Goal: Information Seeking & Learning: Find specific fact

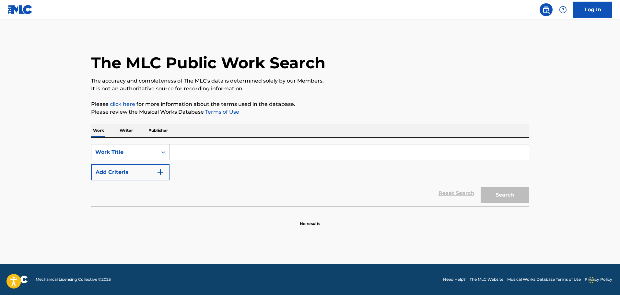
click at [249, 153] on input "Search Form" at bounding box center [348, 152] width 359 height 16
type input "kings for A DAY"
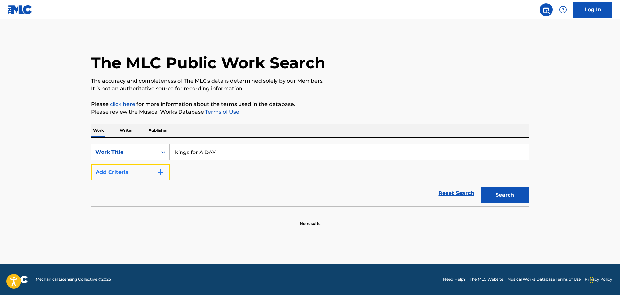
click at [143, 173] on button "Add Criteria" at bounding box center [130, 172] width 78 height 16
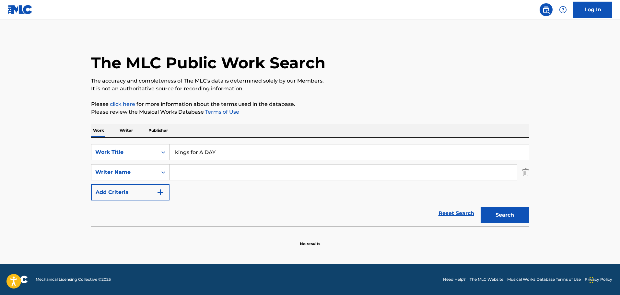
click at [225, 176] on input "Search Form" at bounding box center [342, 173] width 347 height 16
type input "jovany"
click at [480, 207] on button "Search" at bounding box center [504, 215] width 49 height 16
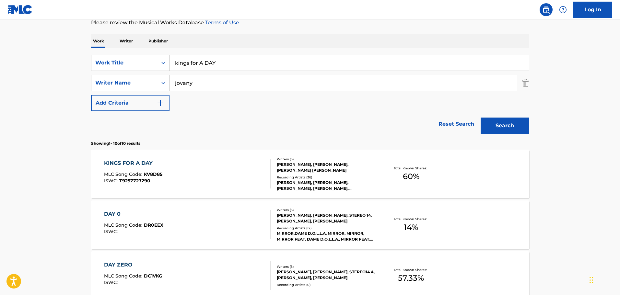
scroll to position [201, 0]
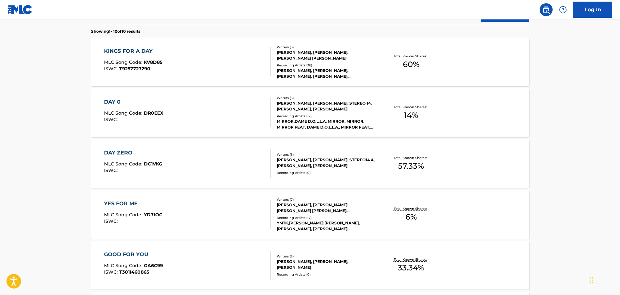
click at [227, 71] on div "KINGS FOR A DAY MLC Song Code : KV8D85 ISWC : T9257727290" at bounding box center [187, 61] width 167 height 29
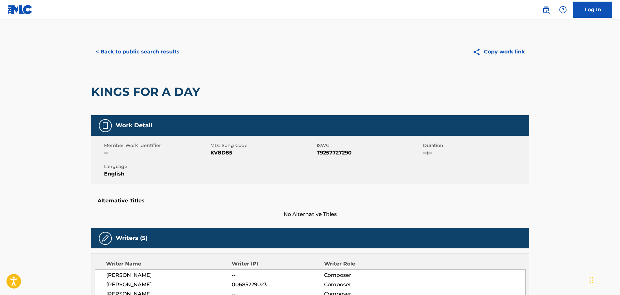
click at [154, 54] on button "< Back to public search results" at bounding box center [137, 52] width 93 height 16
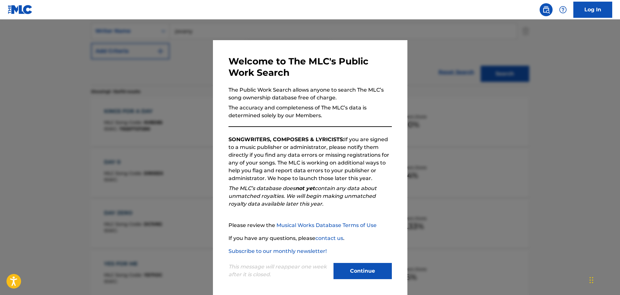
click at [488, 100] on div at bounding box center [310, 166] width 620 height 295
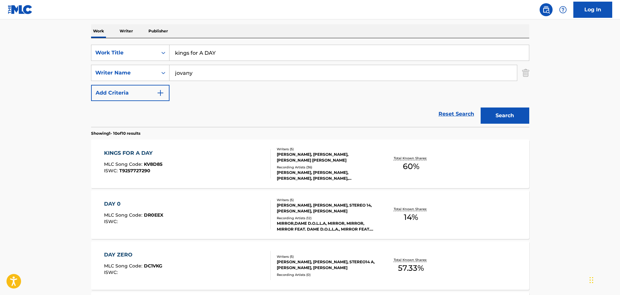
scroll to position [44, 0]
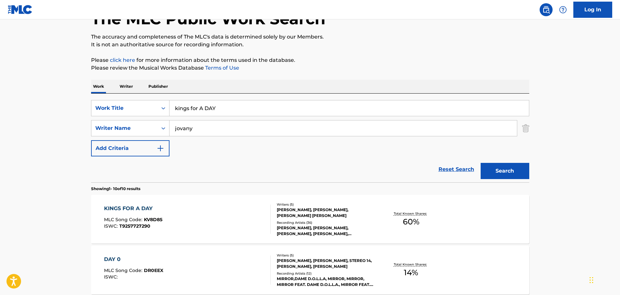
drag, startPoint x: 255, startPoint y: 104, endPoint x: 50, endPoint y: 114, distance: 205.0
click at [182, 112] on input "kings for A DAY" at bounding box center [348, 108] width 359 height 16
type input "k"
type input "you don't mean it"
type input "[PERSON_NAME]"
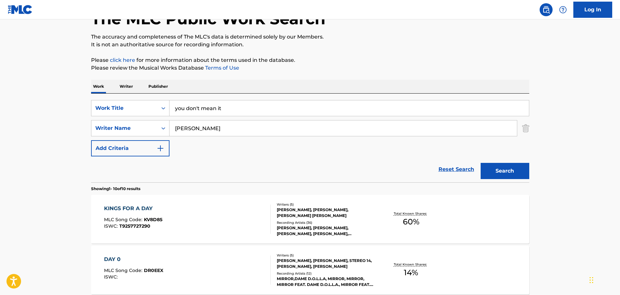
click at [480, 163] on button "Search" at bounding box center [504, 171] width 49 height 16
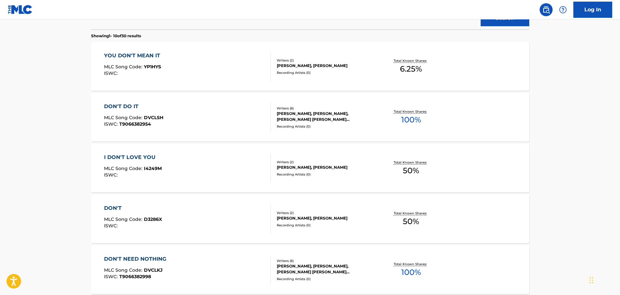
scroll to position [206, 0]
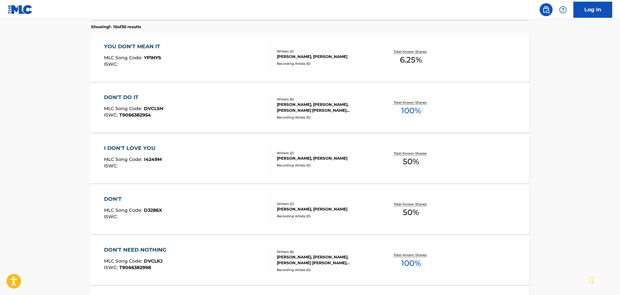
click at [221, 53] on div "YOU DON'T MEAN IT MLC Song Code : YP1HYS ISWC :" at bounding box center [187, 57] width 167 height 29
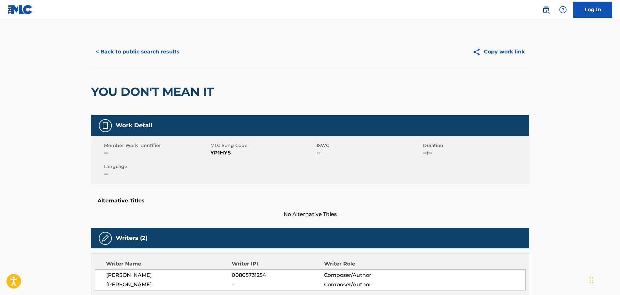
click at [144, 60] on div "< Back to public search results Copy work link" at bounding box center [310, 52] width 438 height 32
click at [145, 52] on button "< Back to public search results" at bounding box center [137, 52] width 93 height 16
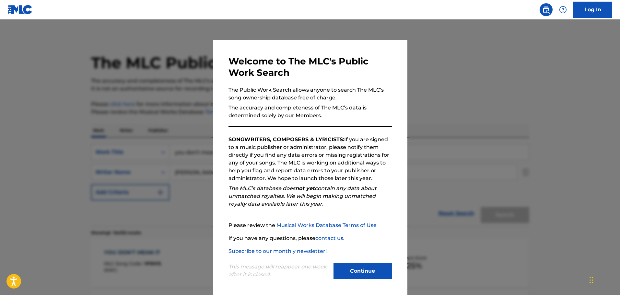
scroll to position [243, 0]
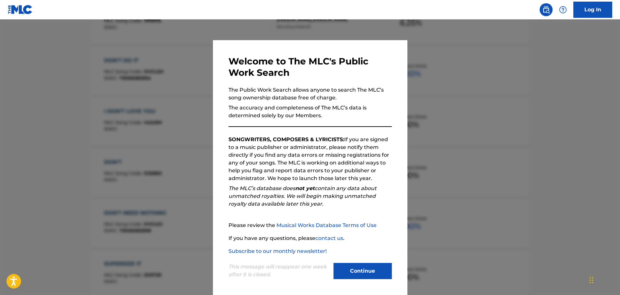
click at [193, 89] on div at bounding box center [310, 166] width 620 height 295
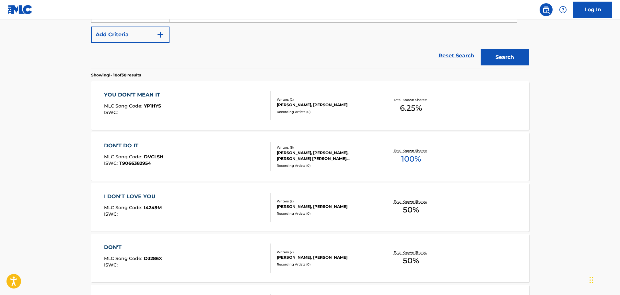
scroll to position [81, 0]
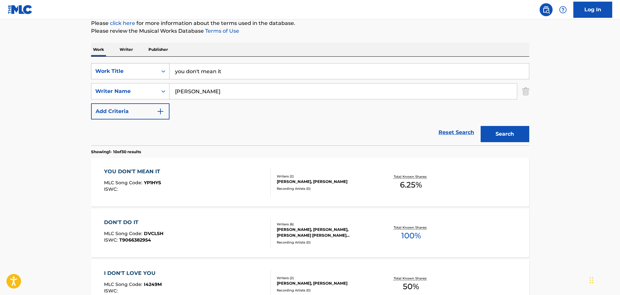
drag, startPoint x: 232, startPoint y: 70, endPoint x: 157, endPoint y: 75, distance: 75.0
click at [157, 75] on div "SearchWithCriteria0038c5d6-e341-4108-8c5d-818113393810 Work Title you don't mea…" at bounding box center [310, 71] width 438 height 16
type input "sell out"
type input "[PERSON_NAME]"
click at [480, 126] on button "Search" at bounding box center [504, 134] width 49 height 16
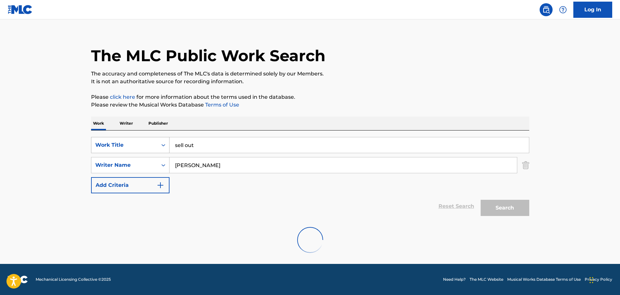
scroll to position [0, 0]
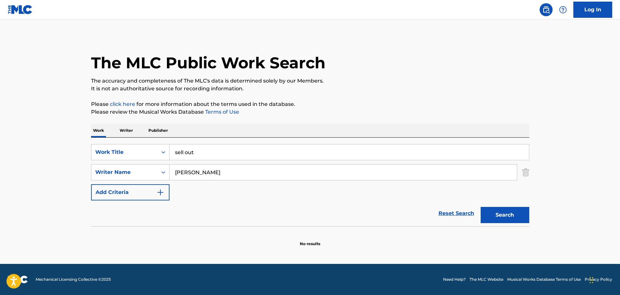
click at [521, 172] on div "SearchWithCriteria7d3fdf55-0f83-402b-a563-9f40ea87655f Writer Name [PERSON_NAME]" at bounding box center [310, 172] width 438 height 16
click at [522, 172] on img "Search Form" at bounding box center [525, 172] width 7 height 16
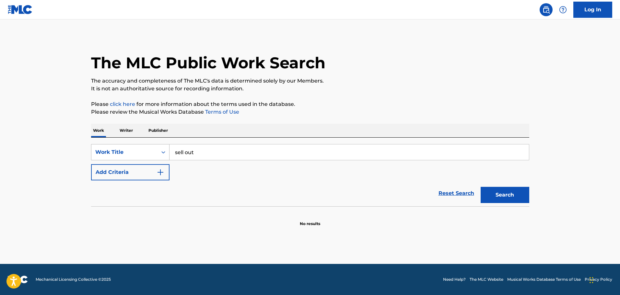
drag, startPoint x: 271, startPoint y: 154, endPoint x: 141, endPoint y: 147, distance: 130.4
click at [141, 147] on div "SearchWithCriteria0038c5d6-e341-4108-8c5d-818113393810 Work Title sell out" at bounding box center [310, 152] width 438 height 16
click at [480, 187] on button "Search" at bounding box center [504, 195] width 49 height 16
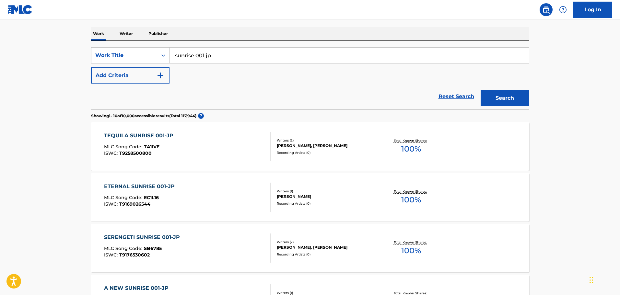
scroll to position [97, 0]
click at [231, 44] on div "SearchWithCriteria0038c5d6-e341-4108-8c5d-818113393810 Work Title sunrise 001 j…" at bounding box center [310, 74] width 438 height 69
drag, startPoint x: 231, startPoint y: 49, endPoint x: 142, endPoint y: 48, distance: 89.4
click at [143, 48] on div "SearchWithCriteria0038c5d6-e341-4108-8c5d-818113393810 Work Title sunrise 001 jp" at bounding box center [310, 55] width 438 height 16
type input "r"
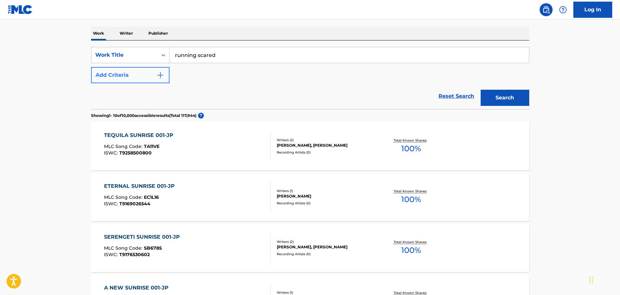
type input "running scared"
click at [160, 76] on img "Search Form" at bounding box center [160, 75] width 8 height 8
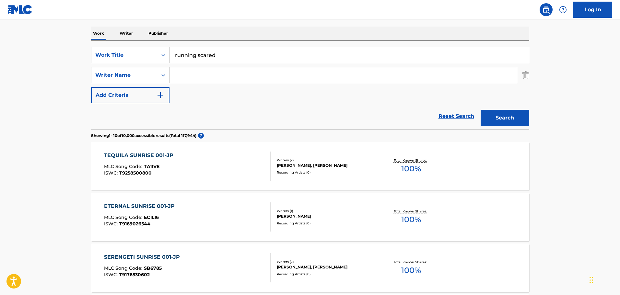
click at [204, 71] on input "Search Form" at bounding box center [342, 75] width 347 height 16
type input "[PERSON_NAME]"
click at [480, 110] on button "Search" at bounding box center [504, 118] width 49 height 16
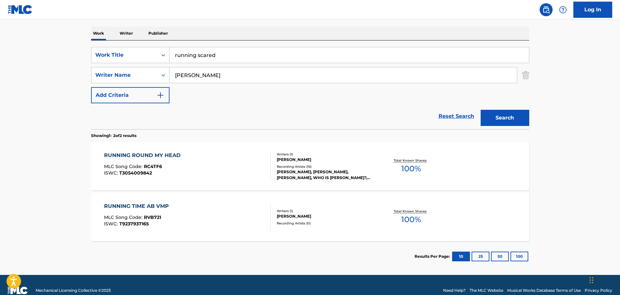
scroll to position [108, 0]
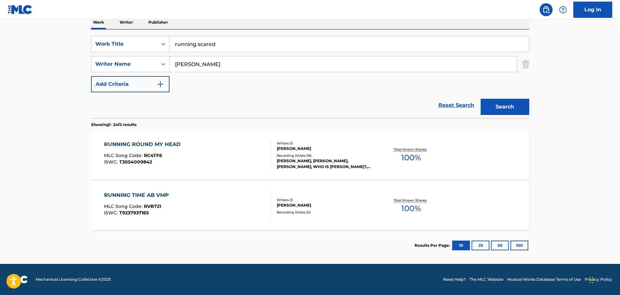
drag, startPoint x: 247, startPoint y: 44, endPoint x: 99, endPoint y: 27, distance: 148.7
click at [99, 27] on div "Work Writer Publisher SearchWithCriteria0038c5d6-e341-4108-8c5d-818113393810 Wo…" at bounding box center [310, 138] width 438 height 245
type input "staminator"
type input "[PERSON_NAME]"
click at [480, 99] on button "Search" at bounding box center [504, 107] width 49 height 16
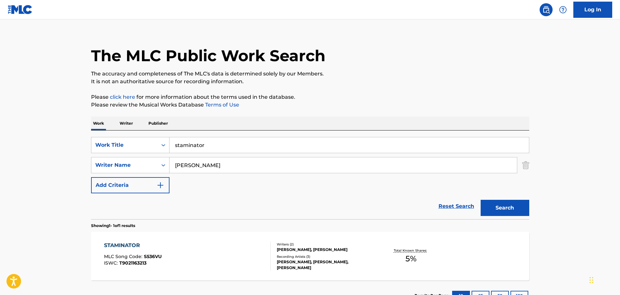
scroll to position [57, 0]
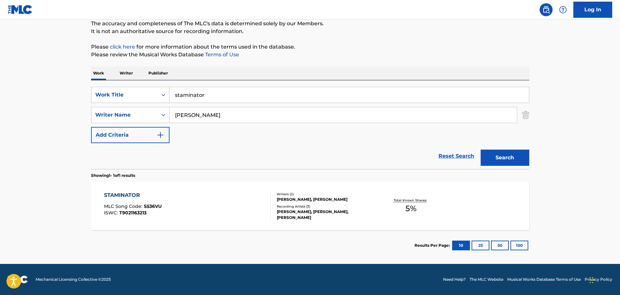
click at [236, 188] on div "STAMINATOR MLC Song Code : S536VU ISWC : T9021163213 Writers ( 2 ) [PERSON_NAME…" at bounding box center [310, 206] width 438 height 49
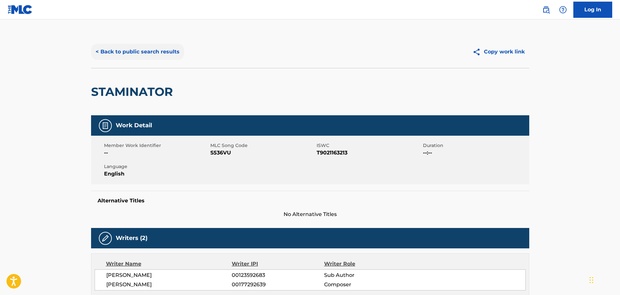
click at [170, 58] on button "< Back to public search results" at bounding box center [137, 52] width 93 height 16
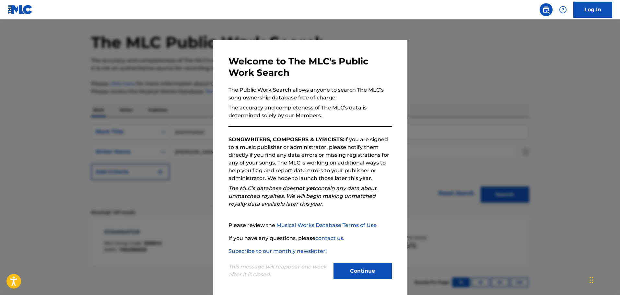
click at [444, 143] on div at bounding box center [310, 166] width 620 height 295
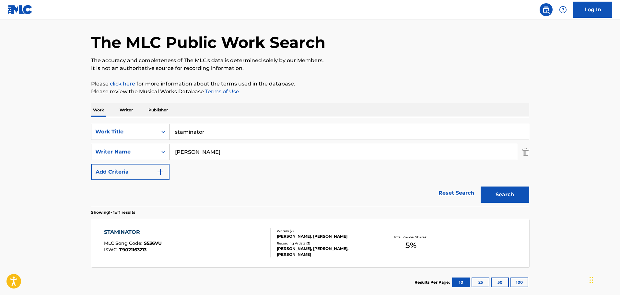
drag, startPoint x: 321, startPoint y: 135, endPoint x: 176, endPoint y: 125, distance: 145.5
click at [176, 125] on input "staminator" at bounding box center [348, 132] width 359 height 16
type input "s"
type input "sailors hornpipe"
type input "depaul"
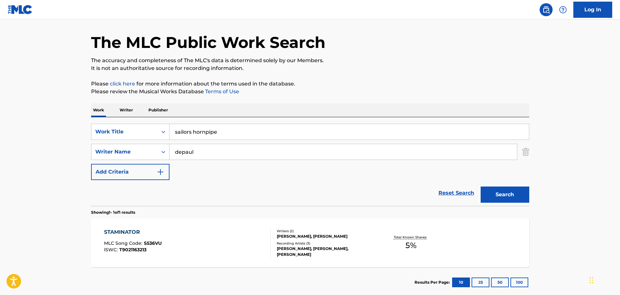
click at [480, 187] on button "Search" at bounding box center [504, 195] width 49 height 16
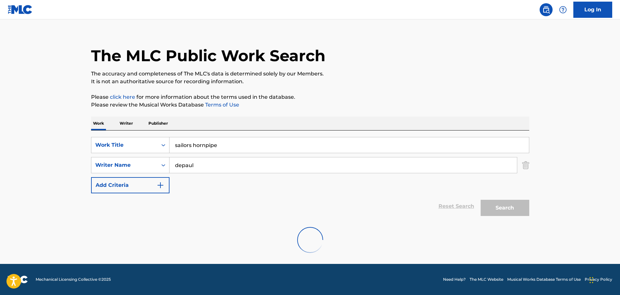
scroll to position [0, 0]
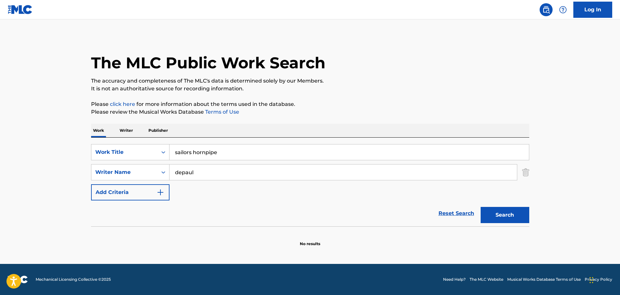
click at [227, 124] on div "Work Writer Publisher" at bounding box center [310, 131] width 438 height 14
drag, startPoint x: 137, startPoint y: 158, endPoint x: 89, endPoint y: 160, distance: 47.6
click at [75, 156] on main "The MLC Public Work Search The accuracy and completeness of The MLC's data is d…" at bounding box center [310, 141] width 620 height 245
type input "day trip"
type input "[PERSON_NAME]"
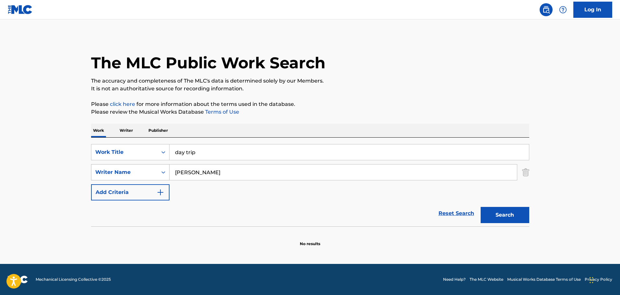
click at [480, 207] on button "Search" at bounding box center [504, 215] width 49 height 16
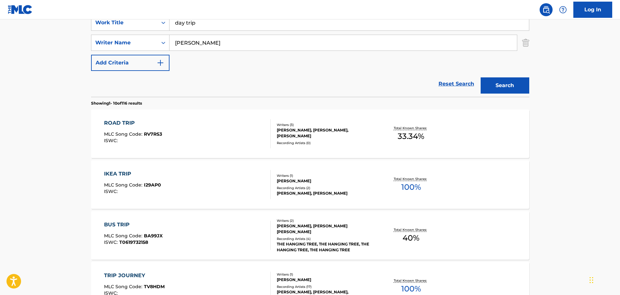
scroll to position [65, 0]
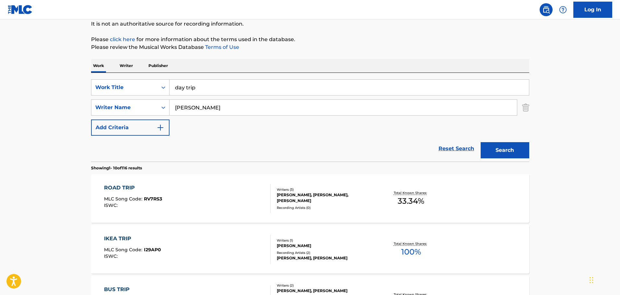
drag, startPoint x: 159, startPoint y: 92, endPoint x: 64, endPoint y: 92, distance: 94.3
click at [202, 61] on div "Work Writer Publisher" at bounding box center [310, 66] width 438 height 14
drag, startPoint x: 224, startPoint y: 82, endPoint x: 109, endPoint y: 67, distance: 116.2
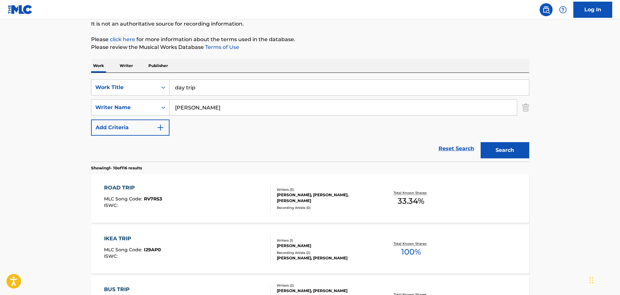
type input "ALLISS SWINGS"
type input "[PERSON_NAME]"
click at [480, 142] on button "Search" at bounding box center [504, 150] width 49 height 16
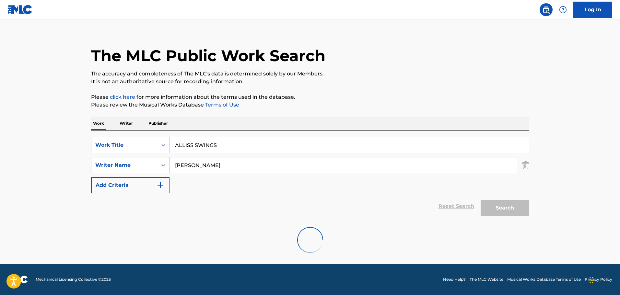
scroll to position [0, 0]
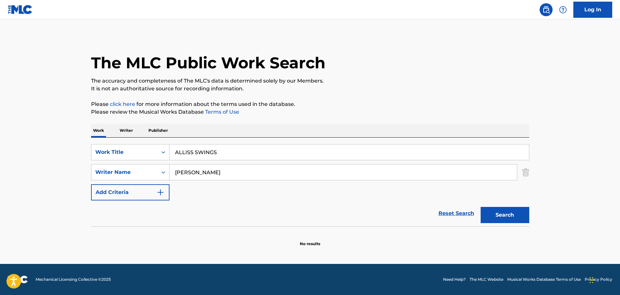
click at [278, 123] on div "The MLC Public Work Search The accuracy and completeness of The MLC's data is d…" at bounding box center [310, 141] width 454 height 211
drag, startPoint x: 268, startPoint y: 148, endPoint x: 5, endPoint y: 165, distance: 263.3
click at [5, 165] on main "The MLC Public Work Search The accuracy and completeness of The MLC's data is d…" at bounding box center [310, 141] width 620 height 245
click at [282, 149] on input "ALLISS SWINGS" at bounding box center [348, 152] width 359 height 16
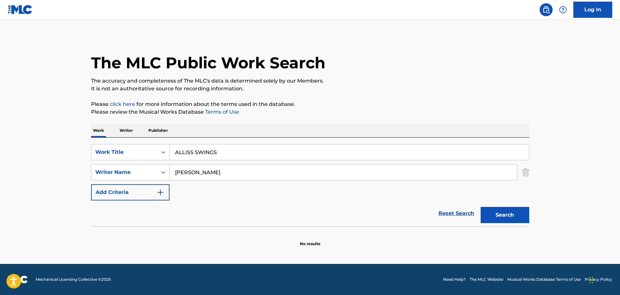
click at [282, 149] on input "ALLISS SWINGS" at bounding box center [348, 152] width 359 height 16
type input "[PERSON_NAME]"
type input "CAREWE"
click at [480, 207] on button "Search" at bounding box center [504, 215] width 49 height 16
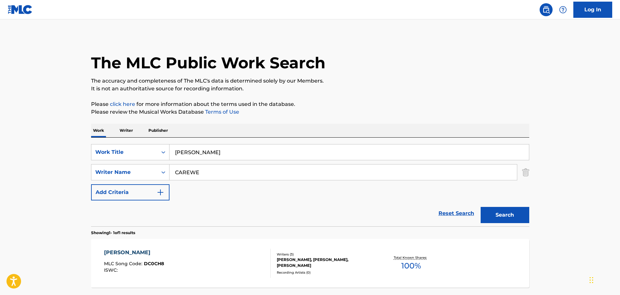
scroll to position [57, 0]
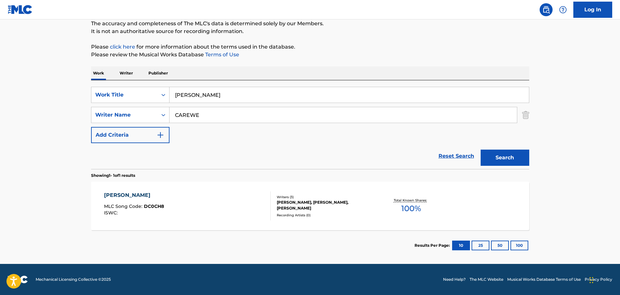
click at [185, 205] on div "DING DONG MLC Song Code : DC0CH8 ISWC :" at bounding box center [187, 205] width 167 height 29
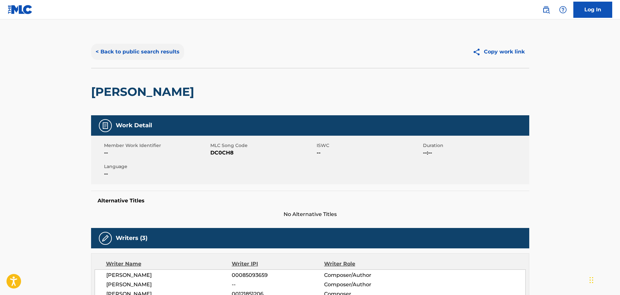
click at [134, 47] on button "< Back to public search results" at bounding box center [137, 52] width 93 height 16
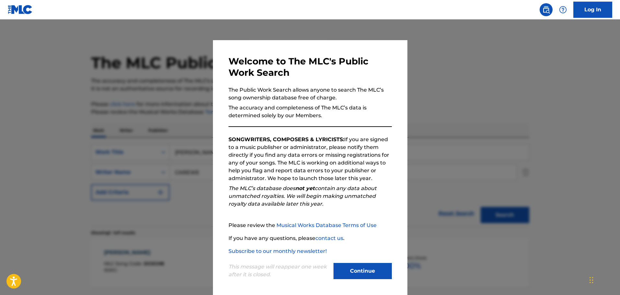
click at [200, 76] on div at bounding box center [310, 166] width 620 height 295
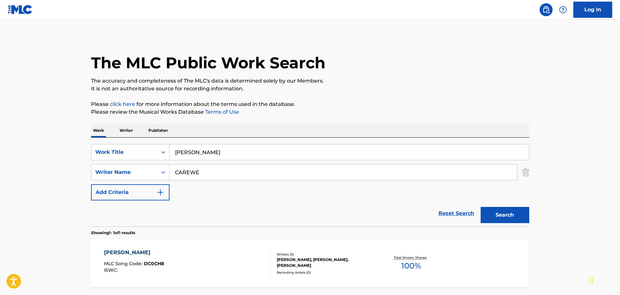
drag, startPoint x: 233, startPoint y: 155, endPoint x: 99, endPoint y: 139, distance: 134.7
click at [99, 139] on div "SearchWithCriteria0038c5d6-e341-4108-8c5d-818113393810 Work Title DING DONG Sea…" at bounding box center [310, 182] width 438 height 89
type input "HEARTBREAK'S LIKE A SMALL TOWN"
type input "[PERSON_NAME]"
click at [480, 207] on button "Search" at bounding box center [504, 215] width 49 height 16
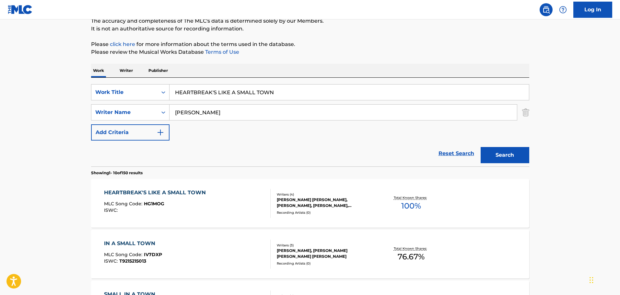
scroll to position [169, 0]
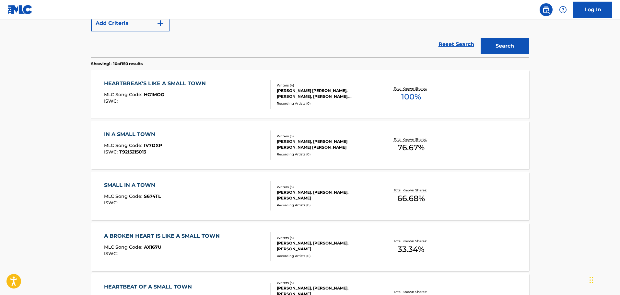
click at [215, 104] on div "HEARTBREAK'S LIKE A SMALL TOWN MLC Song Code : HG1MOG ISWC :" at bounding box center [187, 94] width 167 height 29
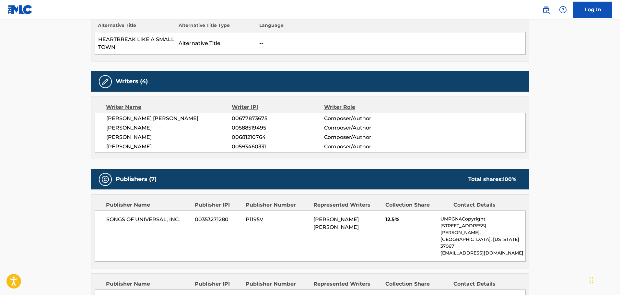
scroll to position [194, 0]
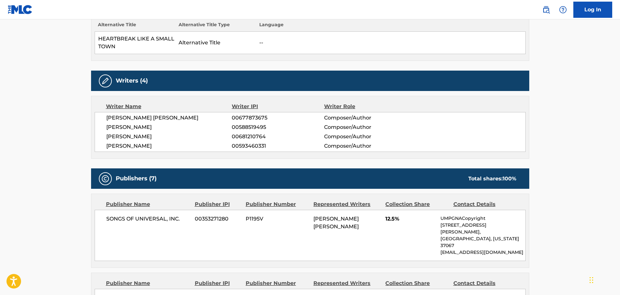
click at [252, 144] on span "00593460331" at bounding box center [278, 146] width 92 height 8
click at [236, 150] on span "00593460331" at bounding box center [278, 146] width 92 height 8
drag, startPoint x: 238, startPoint y: 147, endPoint x: 272, endPoint y: 148, distance: 34.0
click at [272, 148] on span "00593460331" at bounding box center [278, 146] width 92 height 8
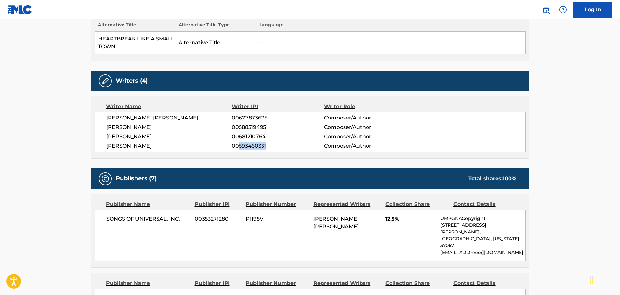
copy span "593460331"
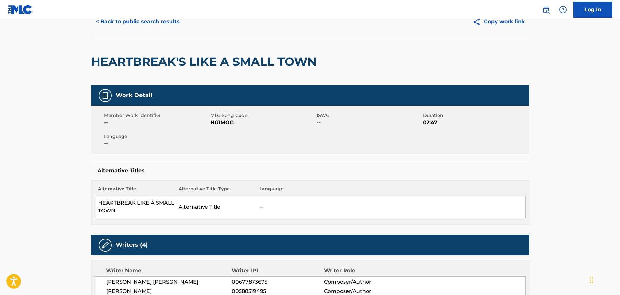
scroll to position [0, 0]
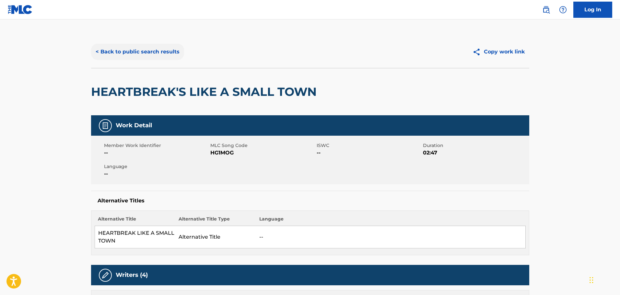
click at [159, 56] on button "< Back to public search results" at bounding box center [137, 52] width 93 height 16
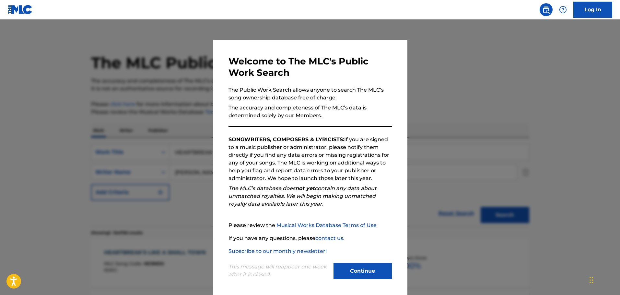
scroll to position [206, 0]
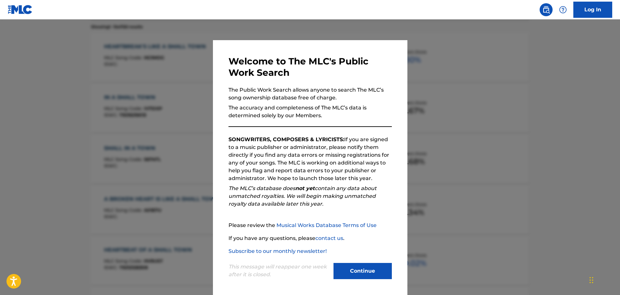
click at [145, 85] on div at bounding box center [310, 166] width 620 height 295
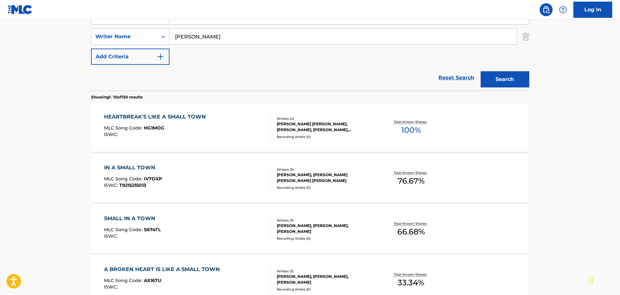
scroll to position [76, 0]
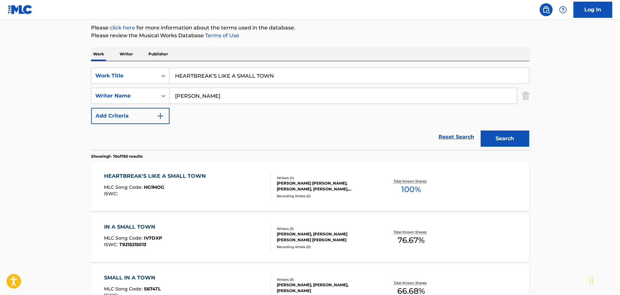
drag, startPoint x: 318, startPoint y: 72, endPoint x: 129, endPoint y: 61, distance: 189.8
click at [129, 61] on div "SearchWithCriteria0038c5d6-e341-4108-8c5d-818113393810 Work Title HEARTBREAK'S …" at bounding box center [310, 105] width 438 height 89
type input "JULY"
type input "[PERSON_NAME]"
click at [480, 131] on button "Search" at bounding box center [504, 139] width 49 height 16
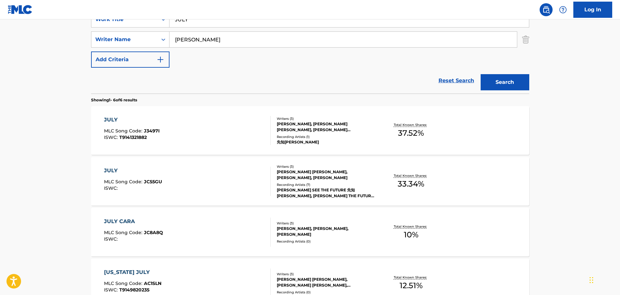
scroll to position [141, 0]
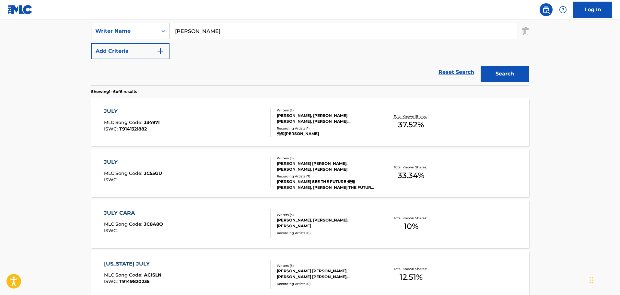
click at [199, 119] on div "JULY MLC Song Code : J3497I ISWC : T9141321882" at bounding box center [187, 122] width 167 height 29
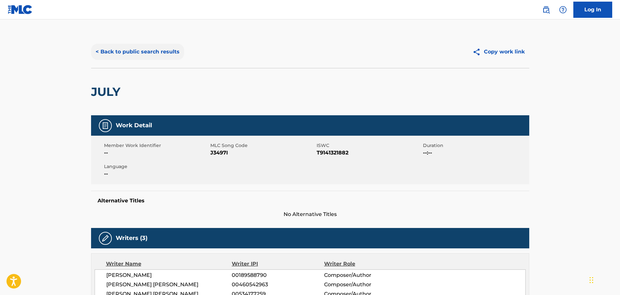
click at [150, 52] on button "< Back to public search results" at bounding box center [137, 52] width 93 height 16
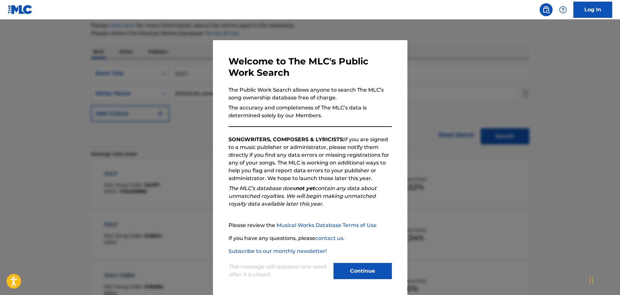
scroll to position [76, 0]
click at [155, 91] on div at bounding box center [310, 166] width 620 height 295
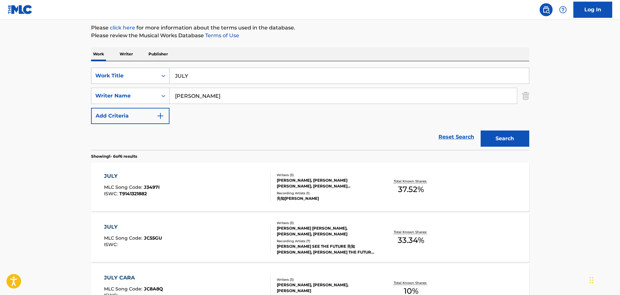
drag, startPoint x: 197, startPoint y: 82, endPoint x: 124, endPoint y: 76, distance: 72.5
click at [124, 76] on div "SearchWithCriteria0038c5d6-e341-4108-8c5d-818113393810 Work Title JULY" at bounding box center [310, 76] width 438 height 16
type input "PRENDE LA MAQUINA"
type input "[PERSON_NAME]"
click at [480, 131] on button "Search" at bounding box center [504, 139] width 49 height 16
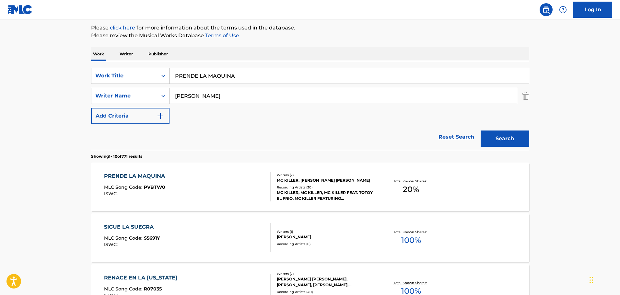
scroll to position [141, 0]
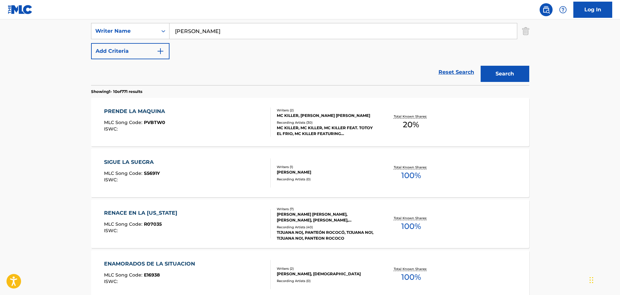
click at [246, 118] on div "PRENDE LA MAQUINA MLC Song Code : PVBTW0 ISWC :" at bounding box center [187, 122] width 167 height 29
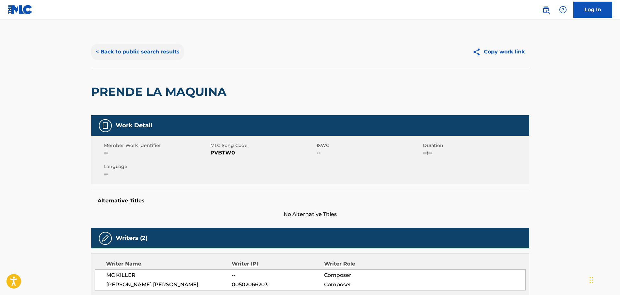
click at [151, 44] on button "< Back to public search results" at bounding box center [137, 52] width 93 height 16
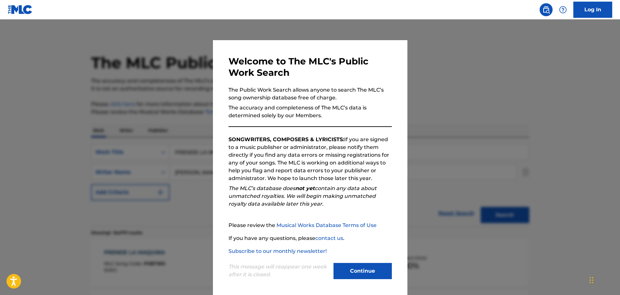
scroll to position [141, 0]
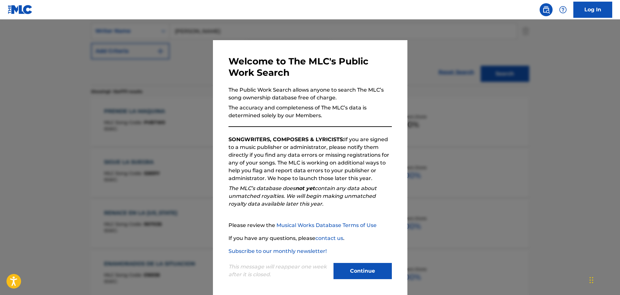
click at [130, 78] on div at bounding box center [310, 166] width 620 height 295
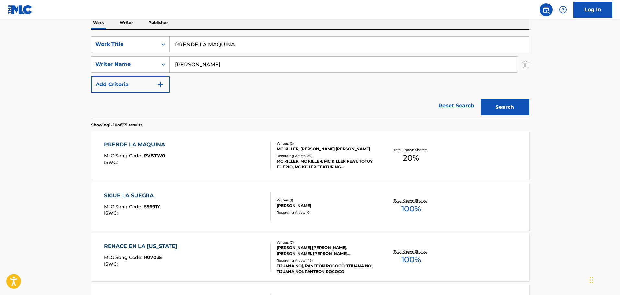
scroll to position [76, 0]
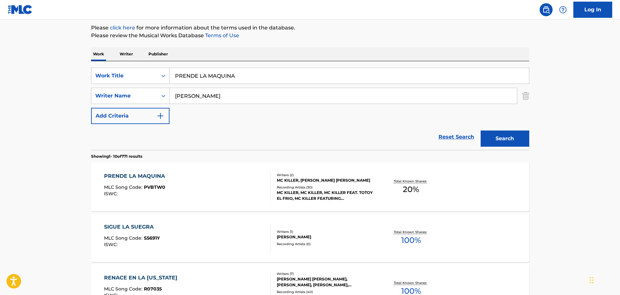
click at [520, 99] on div "SearchWithCriteria7d3fdf55-0f83-402b-a563-9f40ea87655f Writer Name [PERSON_NAME]" at bounding box center [310, 96] width 438 height 16
click at [522, 97] on img "Search Form" at bounding box center [525, 96] width 7 height 16
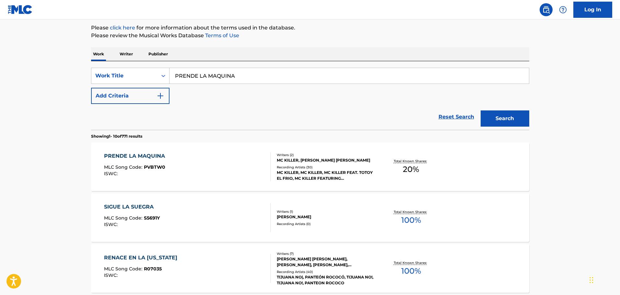
drag, startPoint x: 385, startPoint y: 91, endPoint x: 374, endPoint y: 83, distance: 12.7
click at [384, 91] on div "SearchWithCriteria0038c5d6-e341-4108-8c5d-818113393810 Work Title PRENDE LA MAQ…" at bounding box center [310, 86] width 438 height 36
drag, startPoint x: 374, startPoint y: 83, endPoint x: 167, endPoint y: 73, distance: 208.2
click at [167, 73] on div "SearchWithCriteria0038c5d6-e341-4108-8c5d-818113393810 Work Title PRENDE LA MAQ…" at bounding box center [310, 76] width 438 height 16
click at [480, 110] on button "Search" at bounding box center [504, 118] width 49 height 16
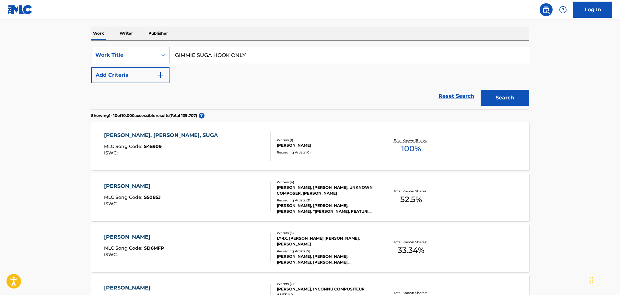
scroll to position [130, 0]
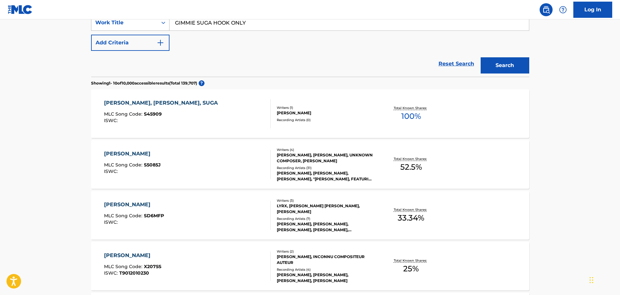
drag, startPoint x: 278, startPoint y: 26, endPoint x: 130, endPoint y: 20, distance: 148.5
click at [130, 20] on div "SearchWithCriteria0038c5d6-e341-4108-8c5d-818113393810 Work Title GIMMIE SUGA H…" at bounding box center [310, 23] width 438 height 16
click at [480, 57] on button "Search" at bounding box center [504, 65] width 49 height 16
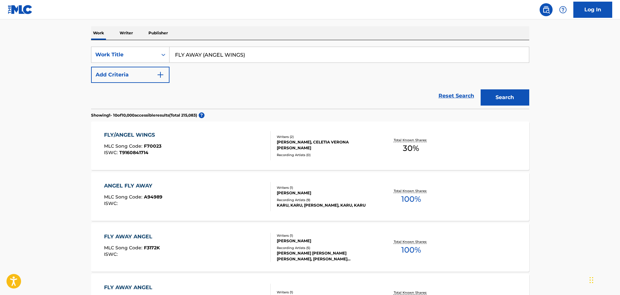
scroll to position [97, 0]
drag, startPoint x: 263, startPoint y: 60, endPoint x: 111, endPoint y: 60, distance: 152.3
click at [111, 60] on div "SearchWithCriteria0038c5d6-e341-4108-8c5d-818113393810 Work Title FLY AWAY (ANG…" at bounding box center [310, 55] width 438 height 16
type input "DONKEY DERBY"
click at [118, 69] on button "Add Criteria" at bounding box center [130, 75] width 78 height 16
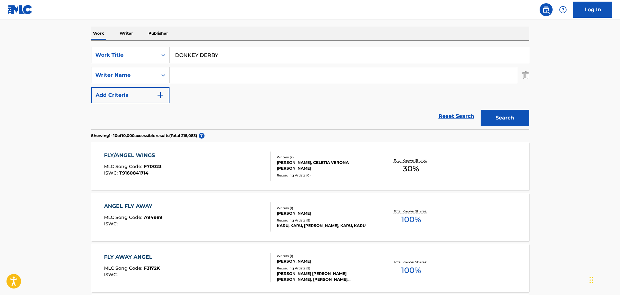
click at [205, 71] on input "Search Form" at bounding box center [342, 75] width 347 height 16
type input "[PERSON_NAME]"
click at [480, 110] on button "Search" at bounding box center [504, 118] width 49 height 16
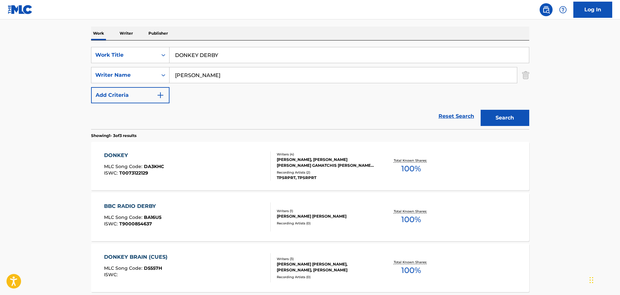
click at [280, 57] on input "DONKEY DERBY" at bounding box center [348, 55] width 359 height 16
click at [521, 75] on div "SearchWithCriteria7d3fdf55-0f83-402b-a563-9f40ea87655f Writer Name [PERSON_NAME]" at bounding box center [310, 75] width 438 height 16
click at [528, 75] on img "Search Form" at bounding box center [525, 75] width 7 height 16
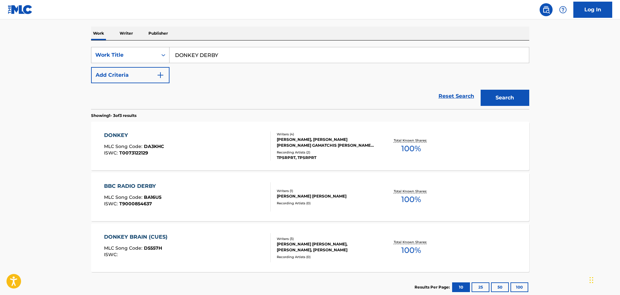
drag, startPoint x: 373, startPoint y: 55, endPoint x: 153, endPoint y: 54, distance: 220.0
click at [154, 54] on div "SearchWithCriteria0038c5d6-e341-4108-8c5d-818113393810 Work Title DONKEY DERBY" at bounding box center [310, 55] width 438 height 16
type input "S"
click at [480, 90] on button "Search" at bounding box center [504, 98] width 49 height 16
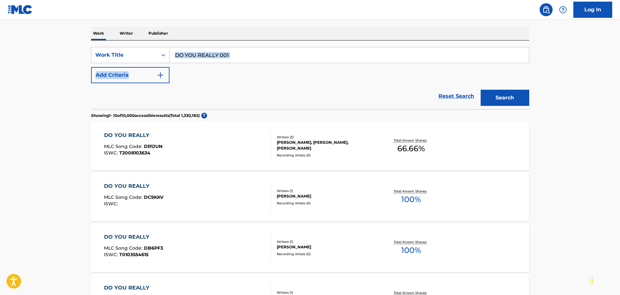
drag, startPoint x: 271, startPoint y: 63, endPoint x: 247, endPoint y: 60, distance: 24.8
click at [247, 60] on div "SearchWithCriteria0038c5d6-e341-4108-8c5d-818113393810 Work Title DO YOU REALLY…" at bounding box center [310, 65] width 438 height 36
click at [250, 57] on input "DO YOU REALLY 001" at bounding box center [348, 55] width 359 height 16
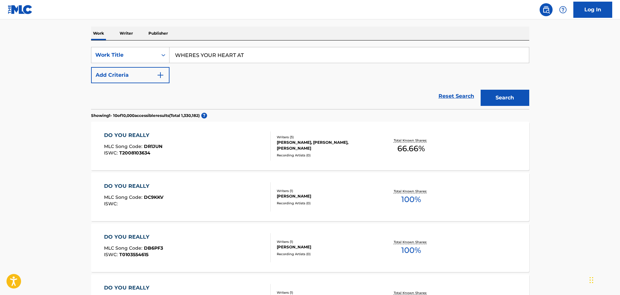
type input "WHERES YOUR HEART AT"
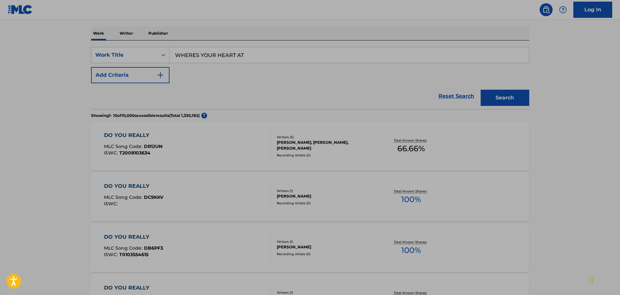
click at [234, 86] on div "Reset Search Search" at bounding box center [310, 96] width 438 height 26
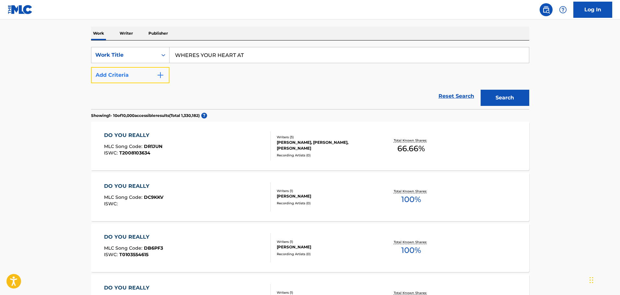
click at [163, 76] on img "Search Form" at bounding box center [160, 75] width 8 height 8
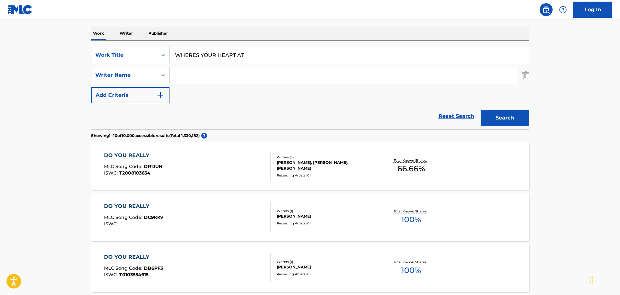
click at [187, 78] on input "Search Form" at bounding box center [342, 75] width 347 height 16
type input "[PERSON_NAME]"
click at [480, 110] on button "Search" at bounding box center [504, 118] width 49 height 16
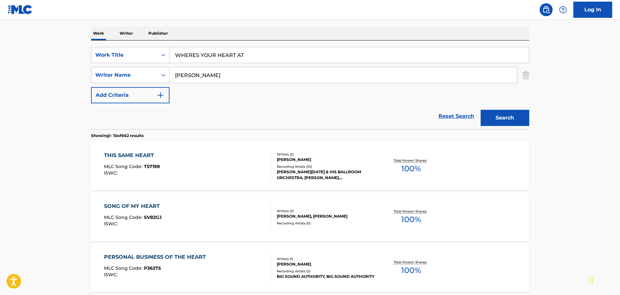
drag, startPoint x: 295, startPoint y: 50, endPoint x: 163, endPoint y: 56, distance: 132.0
click at [166, 56] on div "SearchWithCriteria0038c5d6-e341-4108-8c5d-818113393810 Work Title WHERES YOUR H…" at bounding box center [310, 55] width 438 height 16
click at [529, 77] on img "Search Form" at bounding box center [525, 75] width 7 height 16
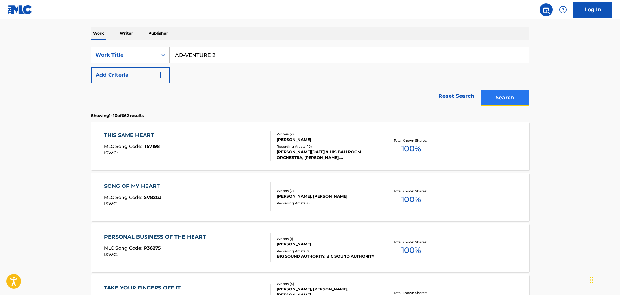
click at [504, 95] on button "Search" at bounding box center [504, 98] width 49 height 16
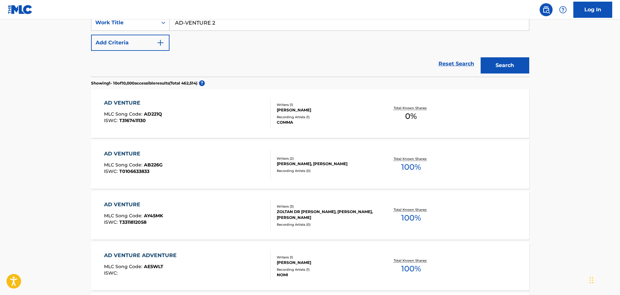
scroll to position [65, 0]
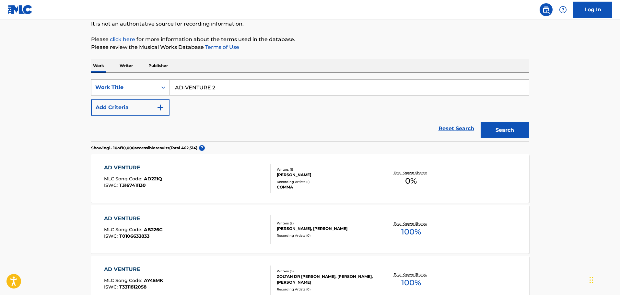
drag, startPoint x: 251, startPoint y: 84, endPoint x: 165, endPoint y: 75, distance: 86.3
click at [166, 75] on div "SearchWithCriteria0038c5d6-e341-4108-8c5d-818113393810 Work Title AD-VENTURE 2 …" at bounding box center [310, 107] width 438 height 69
type input "BURNING BRIDGES"
click at [154, 111] on button "Add Criteria" at bounding box center [130, 107] width 78 height 16
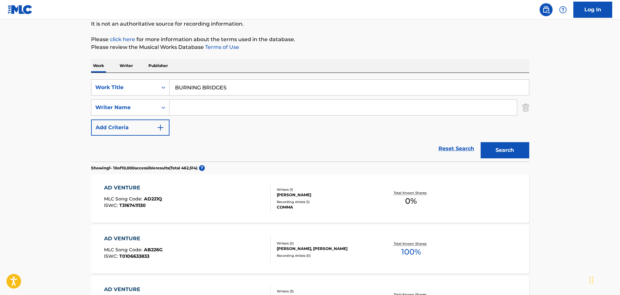
paste input "Wylen"
type input "Wylen"
click at [490, 146] on button "Search" at bounding box center [504, 150] width 49 height 16
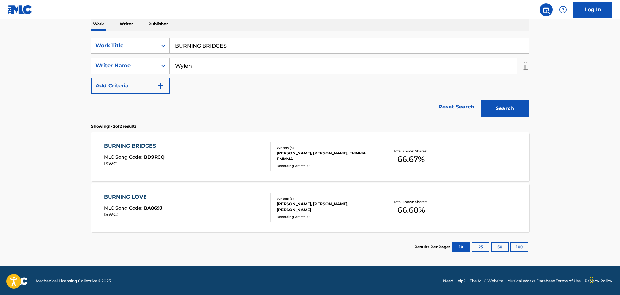
scroll to position [108, 0]
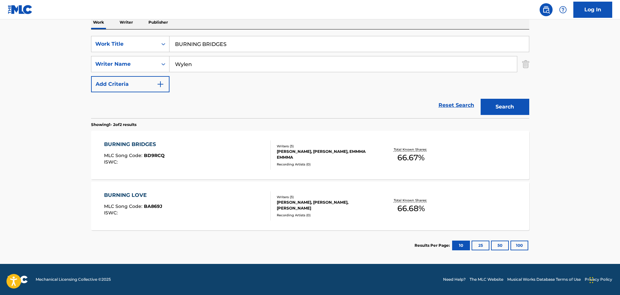
click at [218, 154] on div "BURNING BRIDGES MLC Song Code : BD9RCQ ISWC :" at bounding box center [187, 155] width 167 height 29
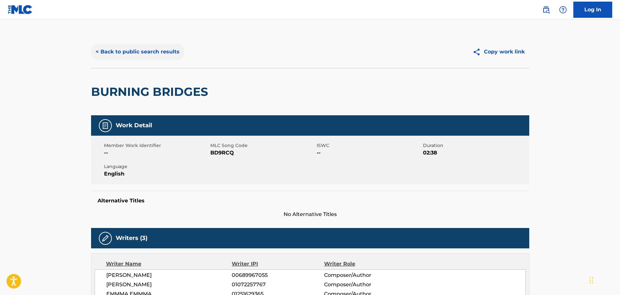
click at [154, 44] on button "< Back to public search results" at bounding box center [137, 52] width 93 height 16
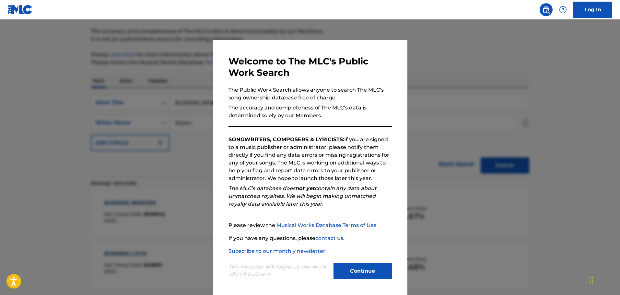
scroll to position [39, 0]
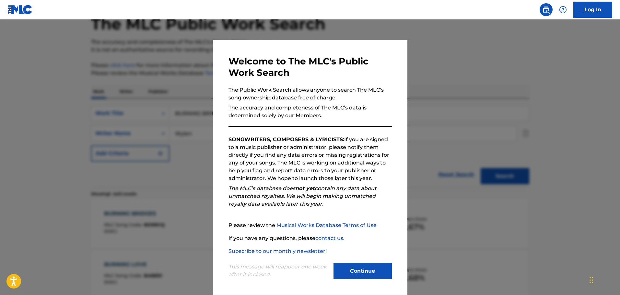
click at [193, 75] on div at bounding box center [310, 166] width 620 height 295
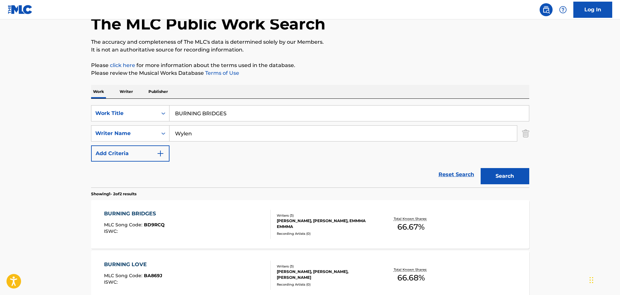
drag, startPoint x: 224, startPoint y: 113, endPoint x: 136, endPoint y: 102, distance: 88.4
click at [136, 102] on div "SearchWithCriteria0038c5d6-e341-4108-8c5d-818113393810 Work Title BURNING BRIDG…" at bounding box center [310, 143] width 438 height 89
type input "GOODNIGHT"
drag, startPoint x: 193, startPoint y: 141, endPoint x: 192, endPoint y: 135, distance: 6.0
paste input "Rendle"
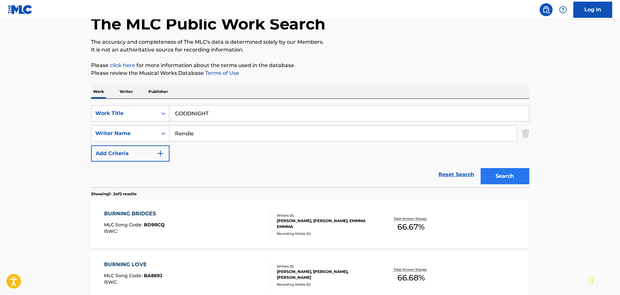
type input "Rendle"
click at [507, 174] on button "Search" at bounding box center [504, 176] width 49 height 16
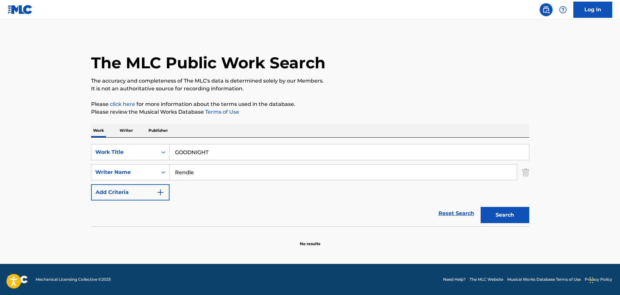
scroll to position [0, 0]
drag, startPoint x: 527, startPoint y: 171, endPoint x: 477, endPoint y: 162, distance: 51.7
click at [527, 171] on img "Search Form" at bounding box center [525, 172] width 7 height 16
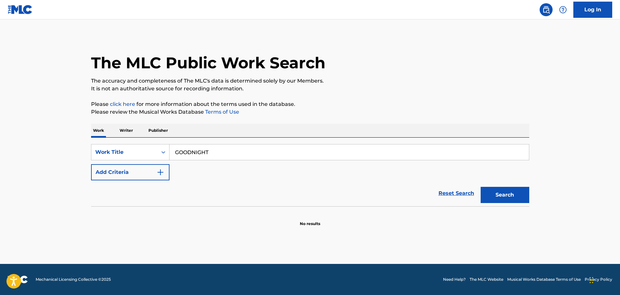
drag, startPoint x: 420, startPoint y: 158, endPoint x: 226, endPoint y: 132, distance: 195.8
click at [226, 132] on div "Work Writer Publisher SearchWithCriteria0038c5d6-e341-4108-8c5d-818113393810 Wo…" at bounding box center [310, 175] width 438 height 103
type input "G"
type input "FELIZ NO SIMPLES"
click at [114, 174] on button "Add Criteria" at bounding box center [130, 172] width 78 height 16
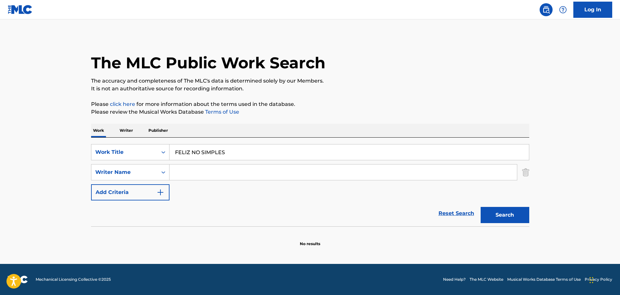
paste input "[PERSON_NAME]"
type input "[PERSON_NAME]"
drag, startPoint x: 507, startPoint y: 212, endPoint x: 507, endPoint y: 209, distance: 3.6
click at [507, 212] on button "Search" at bounding box center [504, 215] width 49 height 16
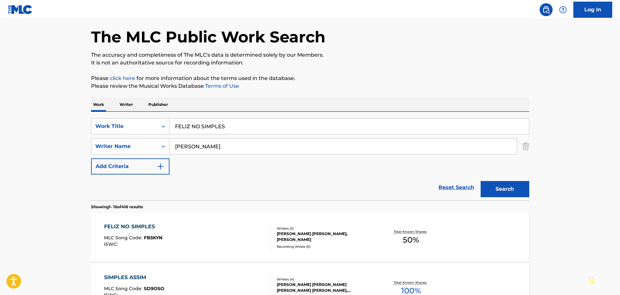
scroll to position [104, 0]
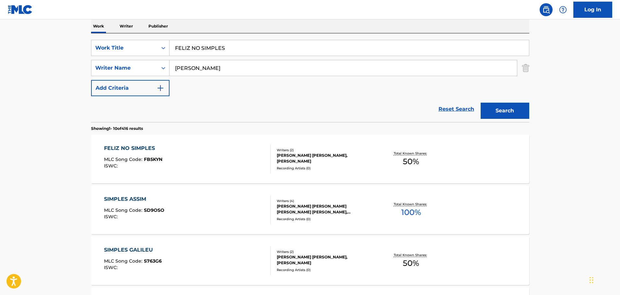
click at [197, 157] on div "FELIZ NO SIMPLES MLC Song Code : FB5KYN ISWC :" at bounding box center [187, 158] width 167 height 29
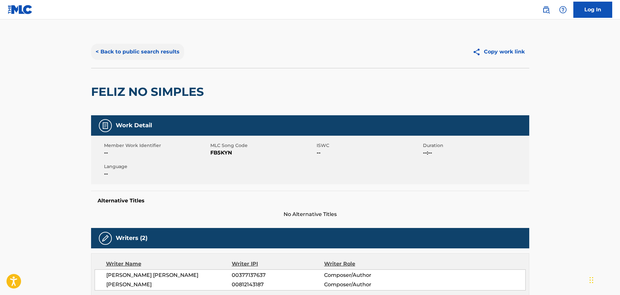
click at [152, 52] on button "< Back to public search results" at bounding box center [137, 52] width 93 height 16
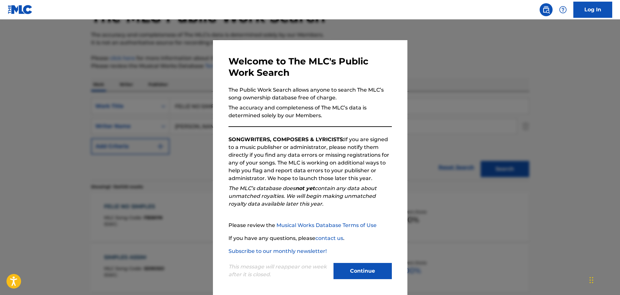
scroll to position [40, 0]
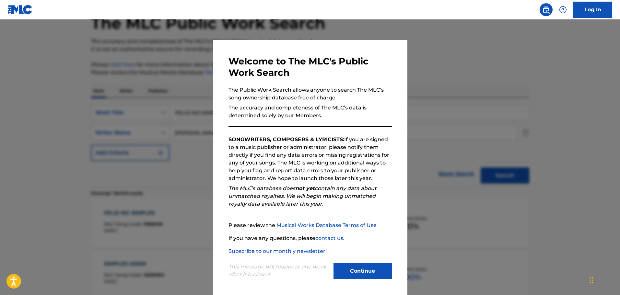
click at [201, 83] on div at bounding box center [310, 166] width 620 height 295
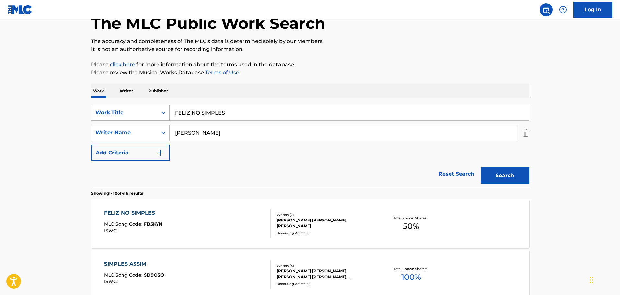
drag, startPoint x: 259, startPoint y: 119, endPoint x: 162, endPoint y: 105, distance: 98.5
click at [162, 105] on div "SearchWithCriteria0038c5d6-e341-4108-8c5d-818113393810 Work Title FELIZ NO SIMP…" at bounding box center [310, 113] width 438 height 16
type input "LEMON DROP"
drag, startPoint x: 226, startPoint y: 133, endPoint x: 116, endPoint y: 121, distance: 110.8
click at [116, 121] on div "SearchWithCriteria0038c5d6-e341-4108-8c5d-818113393810 Work Title LEMON DROP Se…" at bounding box center [310, 133] width 438 height 56
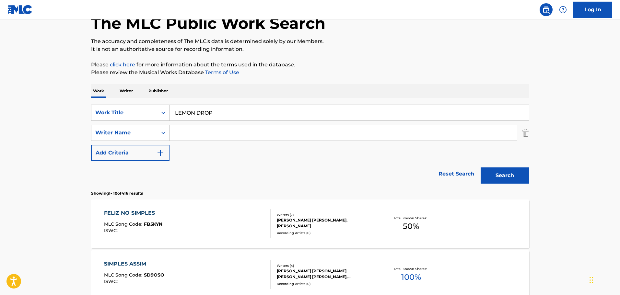
paste input "[PERSON_NAME]"
type input "[PERSON_NAME]"
drag, startPoint x: 524, startPoint y: 163, endPoint x: 512, endPoint y: 174, distance: 16.3
click at [520, 170] on div "Search" at bounding box center [503, 174] width 52 height 26
click at [512, 174] on button "Search" at bounding box center [504, 175] width 49 height 16
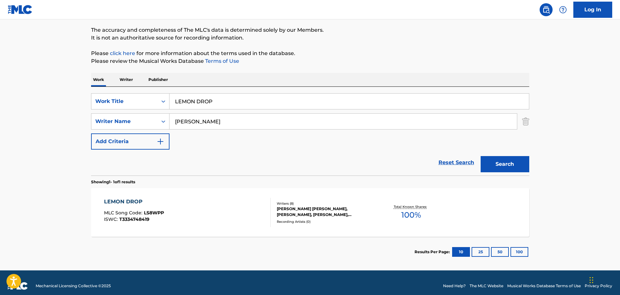
scroll to position [57, 0]
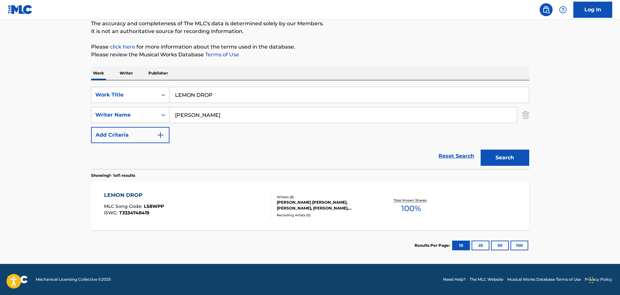
click at [232, 201] on div "LEMON DROP MLC Song Code : LS8WPP ISWC : T3334748419" at bounding box center [187, 205] width 167 height 29
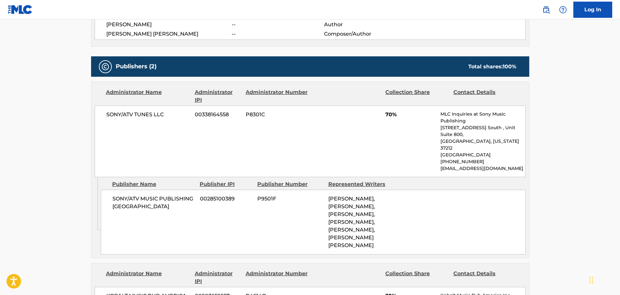
scroll to position [237, 0]
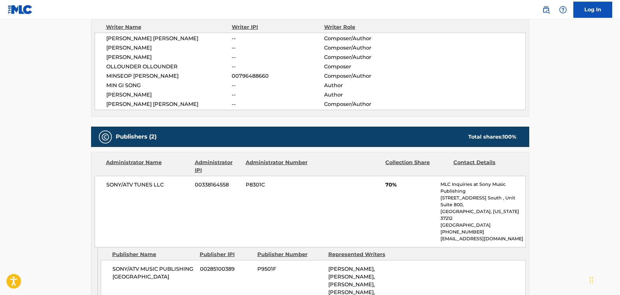
click at [186, 39] on span "[PERSON_NAME] [PERSON_NAME]" at bounding box center [169, 39] width 126 height 8
copy span "[PERSON_NAME]"
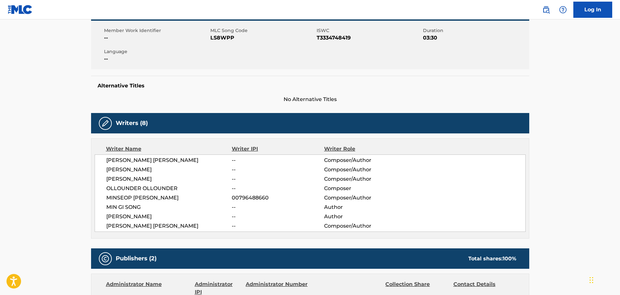
scroll to position [107, 0]
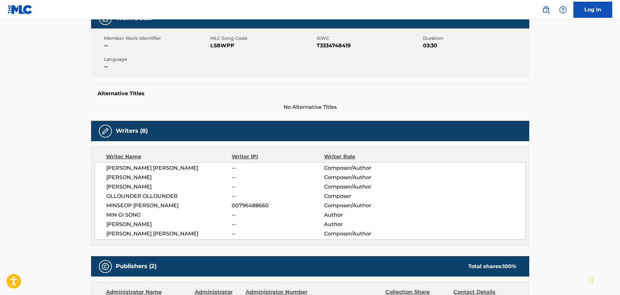
click at [278, 78] on div "Work Detail Member Work Identifier -- MLC Song Code LS8WPP ISWC T3334748419 Dur…" at bounding box center [310, 59] width 438 height 103
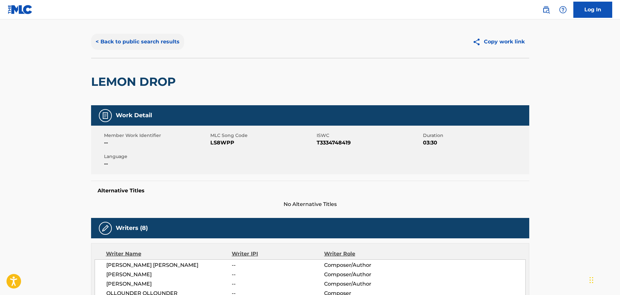
click at [106, 40] on button "< Back to public search results" at bounding box center [137, 42] width 93 height 16
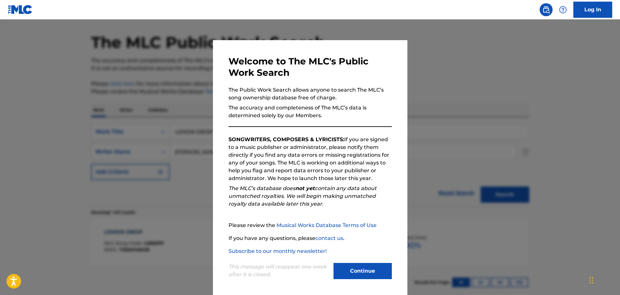
click at [224, 71] on div "Welcome to The MLC's Public Work Search The Public Work Search allows anyone to…" at bounding box center [310, 168] width 194 height 256
click at [198, 70] on div at bounding box center [310, 166] width 620 height 295
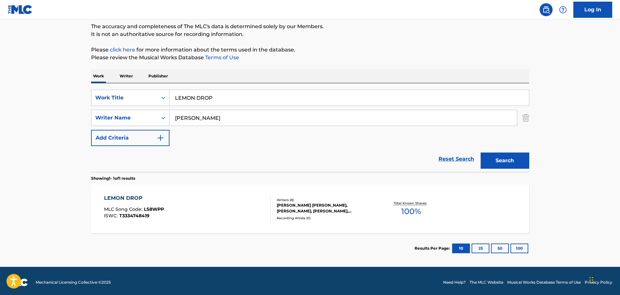
scroll to position [57, 0]
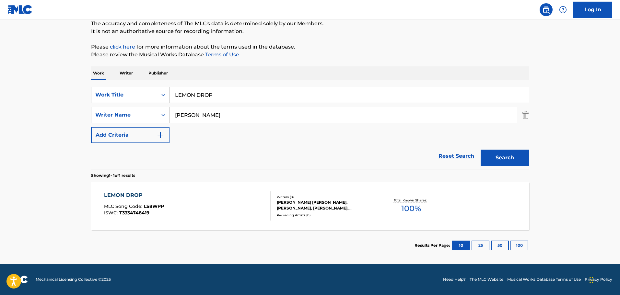
click at [228, 206] on div "LEMON DROP MLC Song Code : LS8WPP ISWC : T3334748419" at bounding box center [187, 205] width 167 height 29
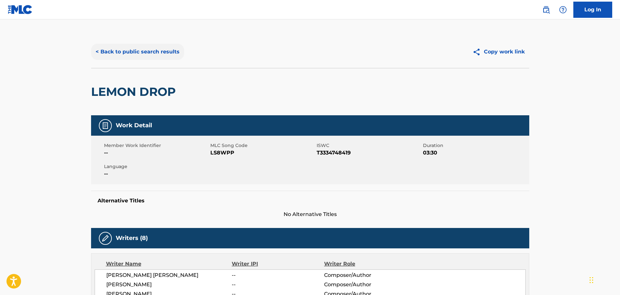
click at [165, 49] on button "< Back to public search results" at bounding box center [137, 52] width 93 height 16
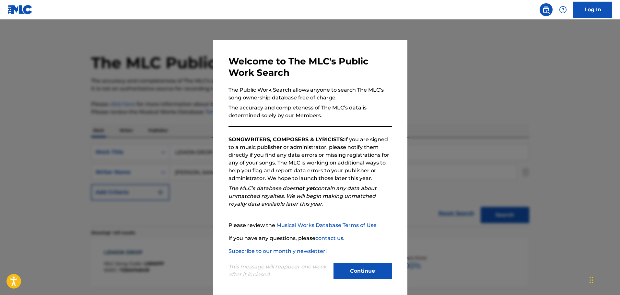
scroll to position [20, 0]
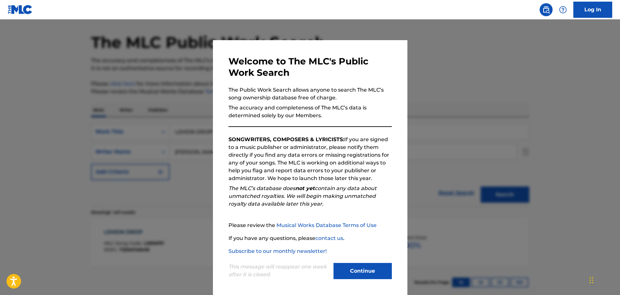
click at [175, 79] on div at bounding box center [310, 166] width 620 height 295
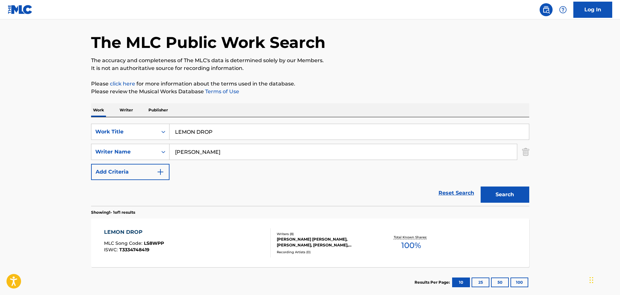
drag, startPoint x: 233, startPoint y: 127, endPoint x: 153, endPoint y: 121, distance: 80.3
click at [153, 121] on div "SearchWithCriteria0038c5d6-e341-4108-8c5d-818113393810 Work Title LEMON DROP Se…" at bounding box center [310, 161] width 438 height 89
type input "SUNSET & MOON"
paste input "Cinta"
type input "Cinta"
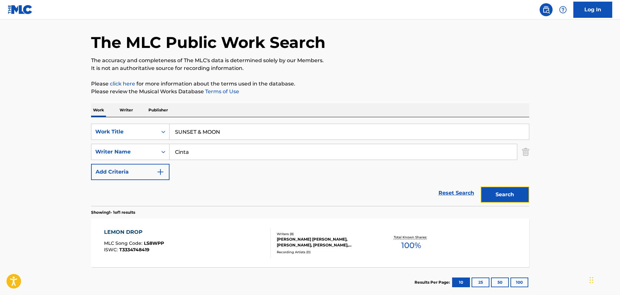
drag, startPoint x: 496, startPoint y: 195, endPoint x: 484, endPoint y: 190, distance: 13.1
click at [496, 195] on button "Search" at bounding box center [504, 195] width 49 height 16
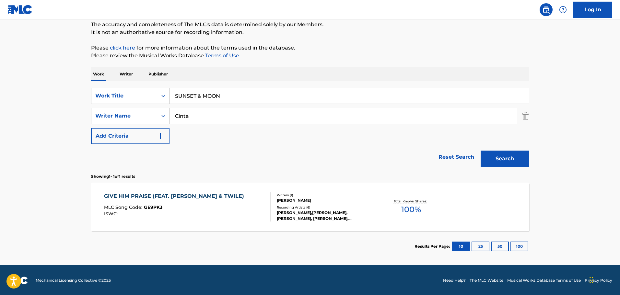
scroll to position [57, 0]
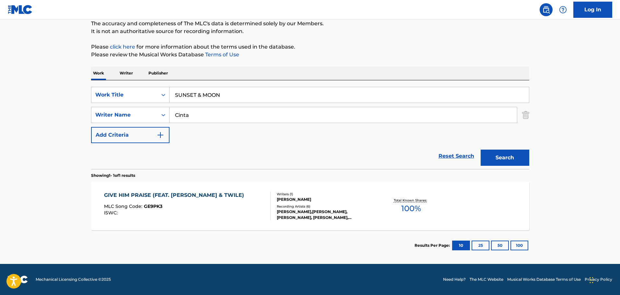
drag, startPoint x: 239, startPoint y: 98, endPoint x: 160, endPoint y: 79, distance: 80.8
click at [161, 79] on div "Work Writer Publisher SearchWithCriteria0038c5d6-e341-4108-8c5d-818113393810 Wo…" at bounding box center [310, 163] width 438 height 194
type input "I FELL IN LOVE EVERY WEEKEND"
click at [522, 114] on img "Search Form" at bounding box center [525, 115] width 7 height 16
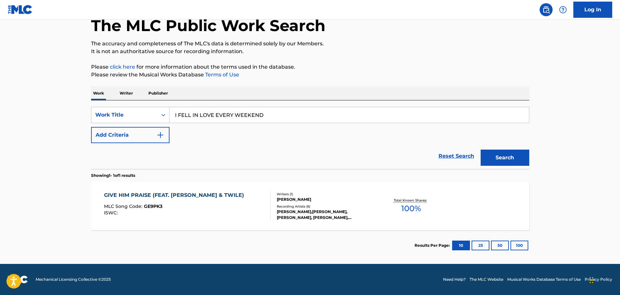
scroll to position [37, 0]
click at [500, 158] on button "Search" at bounding box center [504, 158] width 49 height 16
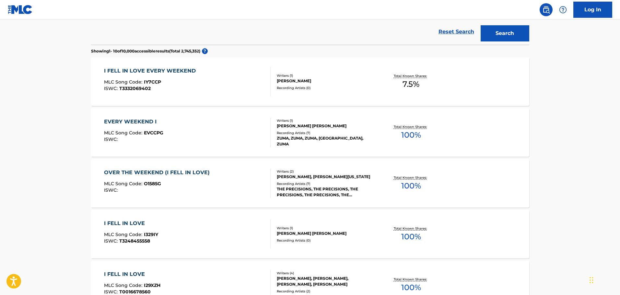
scroll to position [162, 0]
click at [235, 79] on div "I FELL IN LOVE EVERY WEEKEND MLC Song Code : IY7CCP ISWC : T3332069402" at bounding box center [187, 81] width 167 height 29
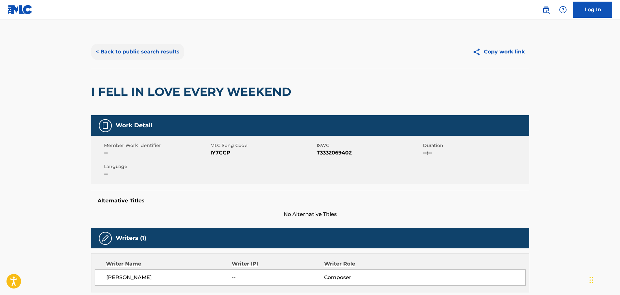
click at [148, 48] on button "< Back to public search results" at bounding box center [137, 52] width 93 height 16
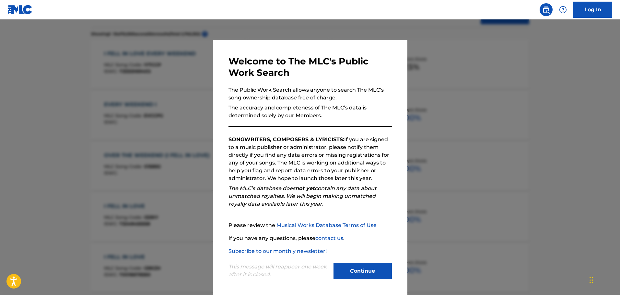
click at [138, 79] on div at bounding box center [310, 166] width 620 height 295
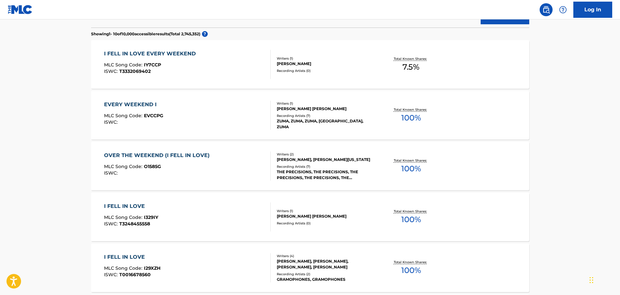
scroll to position [114, 0]
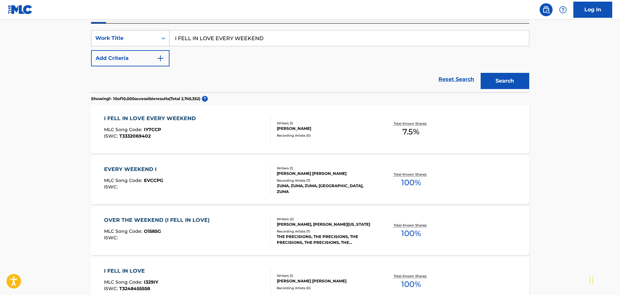
drag, startPoint x: 271, startPoint y: 33, endPoint x: 104, endPoint y: 42, distance: 167.7
click at [104, 42] on div "SearchWithCriteria0038c5d6-e341-4108-8c5d-818113393810 Work Title I FELL IN LOV…" at bounding box center [310, 38] width 438 height 16
type input "I'M NOT READY FOR THE CHANGE"
click at [480, 73] on button "Search" at bounding box center [504, 81] width 49 height 16
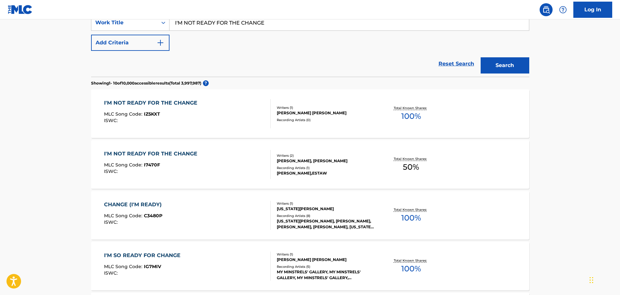
scroll to position [162, 0]
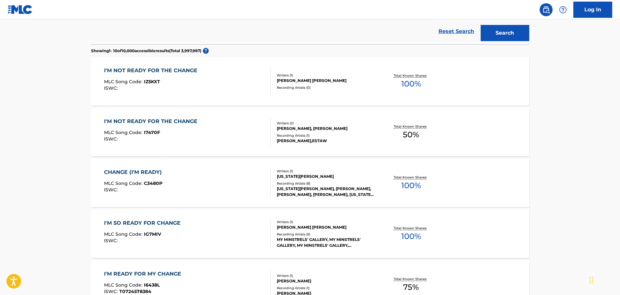
click at [209, 81] on div "I'M NOT READY FOR THE CHANGE MLC Song Code : IZ5KXT ISWC :" at bounding box center [187, 81] width 167 height 29
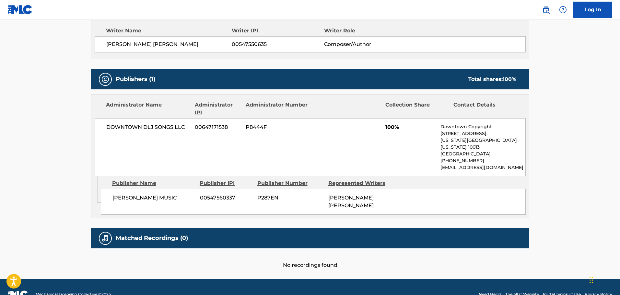
scroll to position [235, 0]
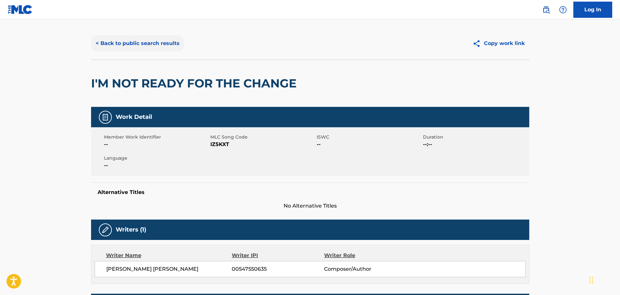
click at [145, 42] on button "< Back to public search results" at bounding box center [137, 43] width 93 height 16
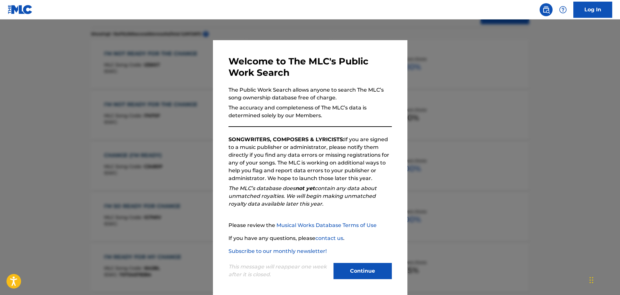
click at [203, 61] on div at bounding box center [310, 166] width 620 height 295
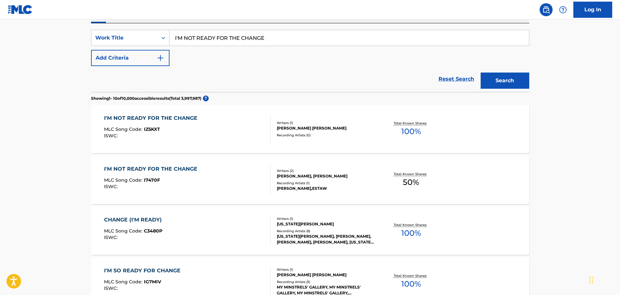
scroll to position [82, 0]
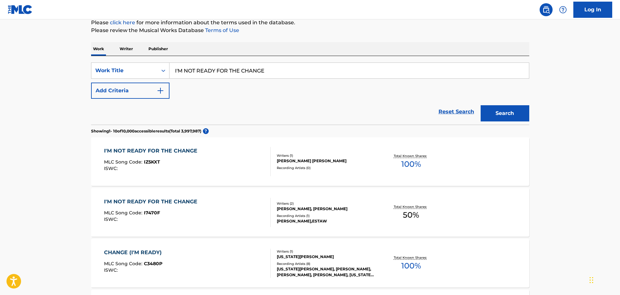
drag, startPoint x: 285, startPoint y: 66, endPoint x: 162, endPoint y: 61, distance: 123.2
click at [162, 61] on div "SearchWithCriteria0038c5d6-e341-4108-8c5d-818113393810 Work Title I'M NOT READY…" at bounding box center [310, 90] width 438 height 69
type input "CRASH AND BURN"
click at [137, 88] on button "Add Criteria" at bounding box center [130, 91] width 78 height 16
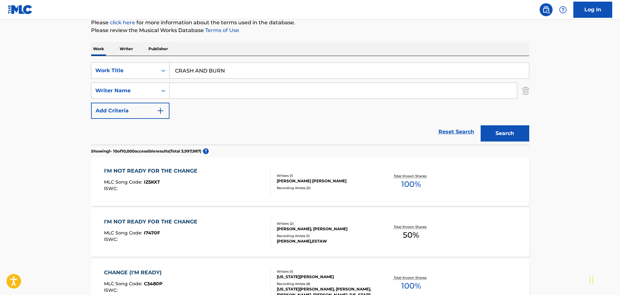
paste input "[PERSON_NAME]"
type input "[PERSON_NAME]"
click at [464, 128] on link "Reset Search" at bounding box center [456, 132] width 42 height 14
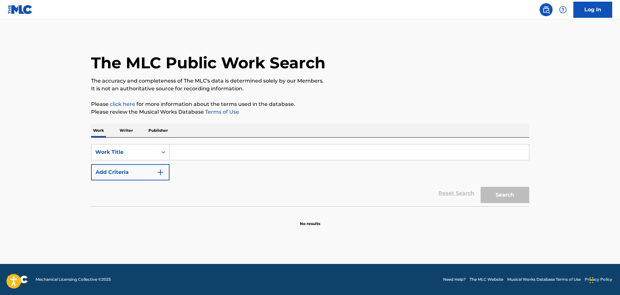
click at [197, 153] on input "Search Form" at bounding box center [348, 152] width 359 height 16
type input "CRASH AND BURN"
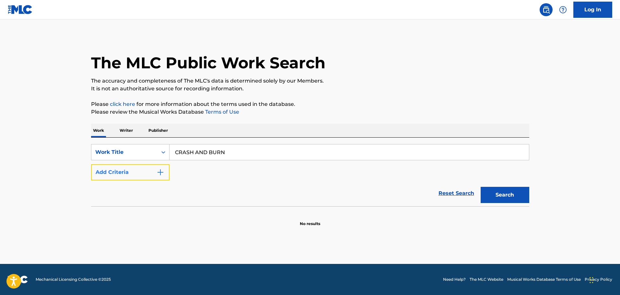
click at [139, 172] on button "Add Criteria" at bounding box center [130, 172] width 78 height 16
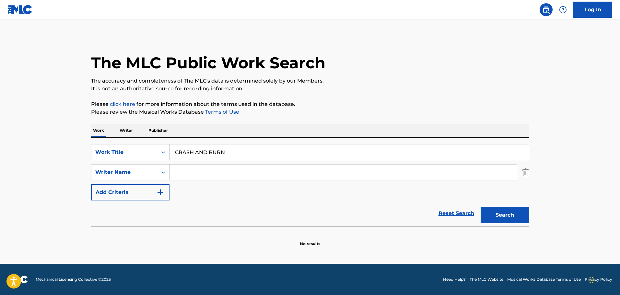
click at [202, 169] on input "Search Form" at bounding box center [342, 173] width 347 height 16
paste input "[PERSON_NAME]"
type input "[PERSON_NAME]"
click at [489, 212] on button "Search" at bounding box center [504, 215] width 49 height 16
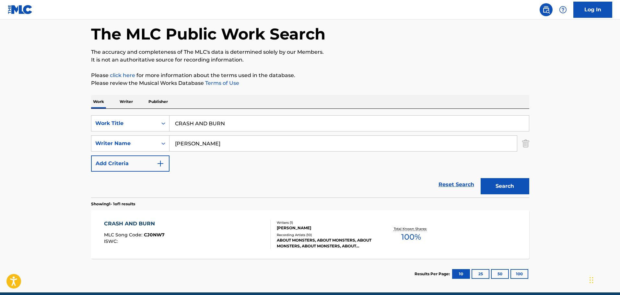
scroll to position [57, 0]
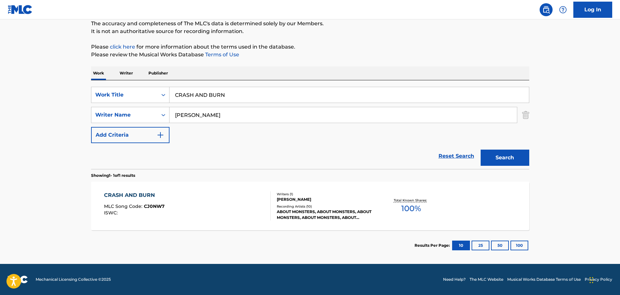
click at [205, 200] on div "CRASH AND BURN MLC Song Code : CJ0NW7 ISWC :" at bounding box center [187, 205] width 167 height 29
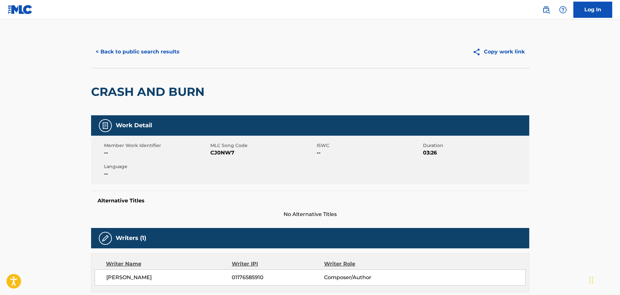
click at [163, 40] on div "< Back to public search results Copy work link" at bounding box center [310, 52] width 438 height 32
click at [164, 47] on button "< Back to public search results" at bounding box center [137, 52] width 93 height 16
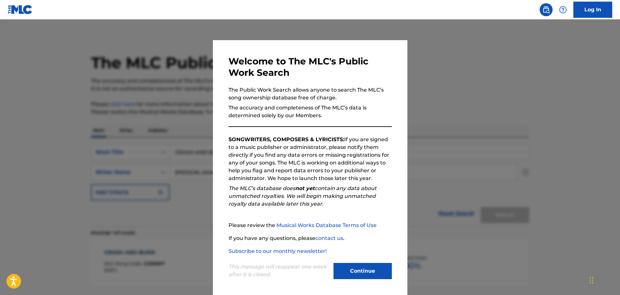
scroll to position [20, 0]
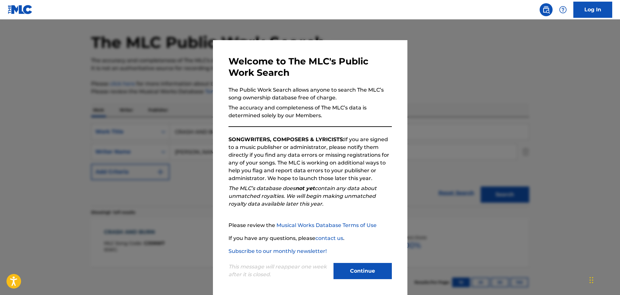
click at [162, 68] on div at bounding box center [310, 166] width 620 height 295
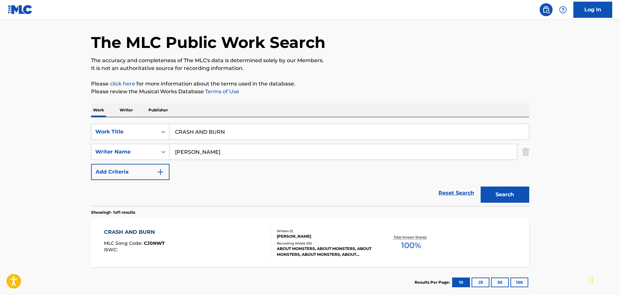
drag, startPoint x: 263, startPoint y: 130, endPoint x: 69, endPoint y: 129, distance: 194.7
click at [69, 129] on main "The MLC Public Work Search The accuracy and completeness of The MLC's data is d…" at bounding box center [310, 150] width 620 height 302
click at [527, 153] on img "Search Form" at bounding box center [525, 152] width 7 height 16
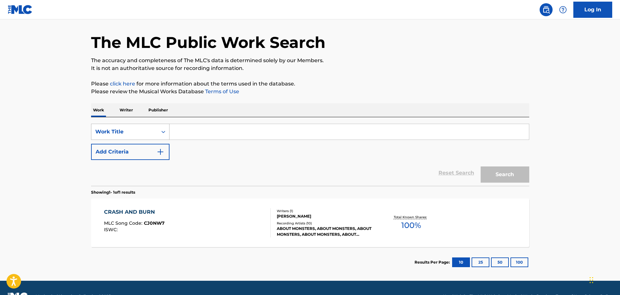
type input "p"
type input "pistachio parrot"
click at [480, 167] on button "Search" at bounding box center [504, 175] width 49 height 16
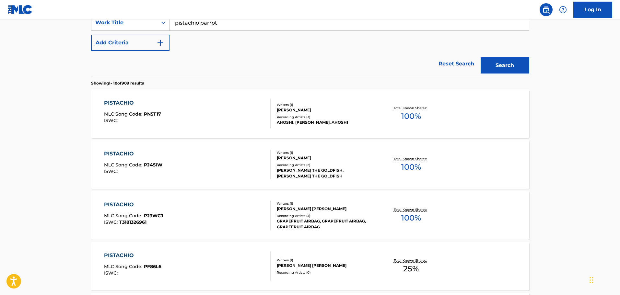
scroll to position [97, 0]
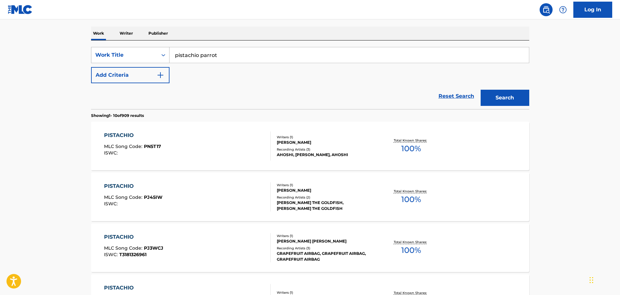
drag, startPoint x: 239, startPoint y: 53, endPoint x: 122, endPoint y: 52, distance: 117.3
click at [122, 52] on div "SearchWithCriteria0038c5d6-e341-4108-8c5d-818113393810 Work Title pistachio par…" at bounding box center [310, 55] width 438 height 16
type input "t"
type input "h"
type input "jungle of life"
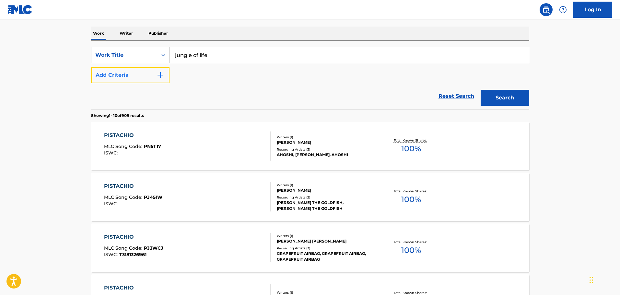
click at [136, 76] on button "Add Criteria" at bounding box center [130, 75] width 78 height 16
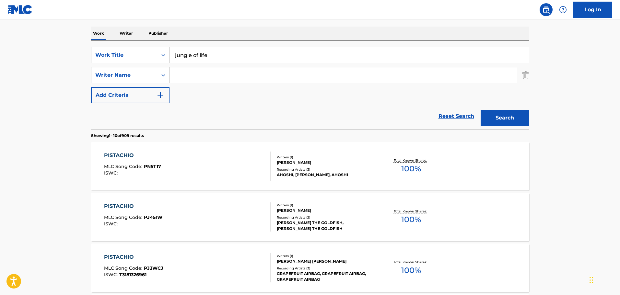
paste input "Gogoll"
type input "Gogoll"
click at [506, 117] on button "Search" at bounding box center [504, 118] width 49 height 16
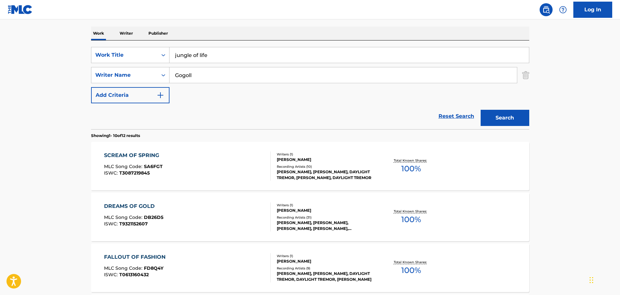
drag, startPoint x: 238, startPoint y: 59, endPoint x: 129, endPoint y: 30, distance: 112.7
click at [480, 110] on button "Search" at bounding box center [504, 118] width 49 height 16
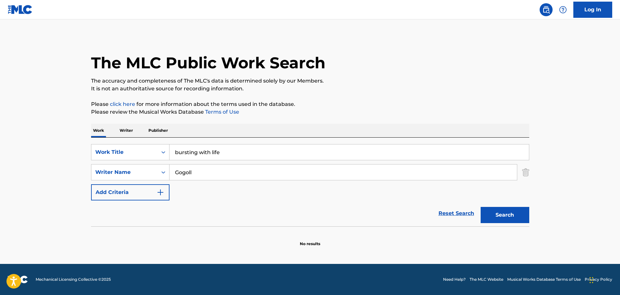
scroll to position [0, 0]
drag, startPoint x: 265, startPoint y: 147, endPoint x: 149, endPoint y: 130, distance: 117.2
click at [149, 130] on div "Work Writer Publisher SearchWithCriteria0038c5d6-e341-4108-8c5d-818113393810 Wo…" at bounding box center [310, 185] width 438 height 123
click at [480, 207] on button "Search" at bounding box center [504, 215] width 49 height 16
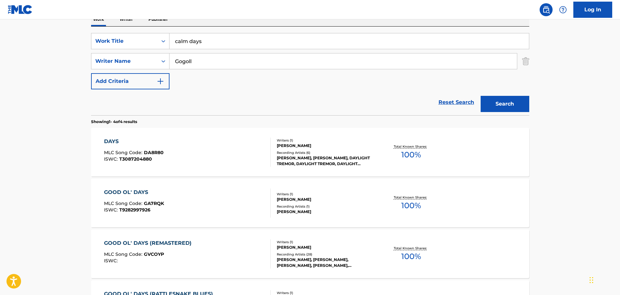
scroll to position [65, 0]
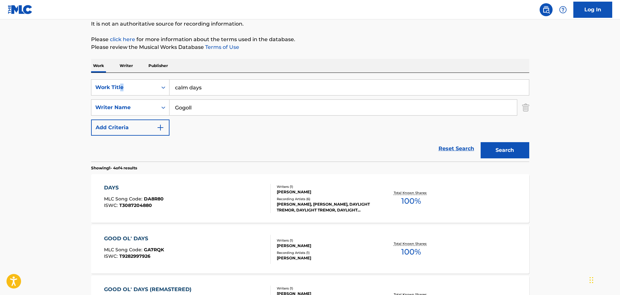
drag, startPoint x: 245, startPoint y: 78, endPoint x: 73, endPoint y: 75, distance: 171.7
click at [71, 74] on main "The MLC Public Work Search The accuracy and completeness of The MLC's data is d…" at bounding box center [310, 182] width 620 height 455
drag, startPoint x: 202, startPoint y: 83, endPoint x: 167, endPoint y: 78, distance: 35.7
click at [167, 78] on div "SearchWithCriteria0038c5d6-e341-4108-8c5d-818113393810 Work Title calm days Sea…" at bounding box center [310, 117] width 438 height 89
click at [480, 142] on button "Search" at bounding box center [504, 150] width 49 height 16
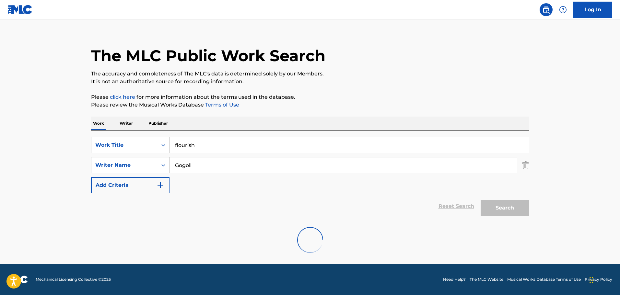
scroll to position [0, 0]
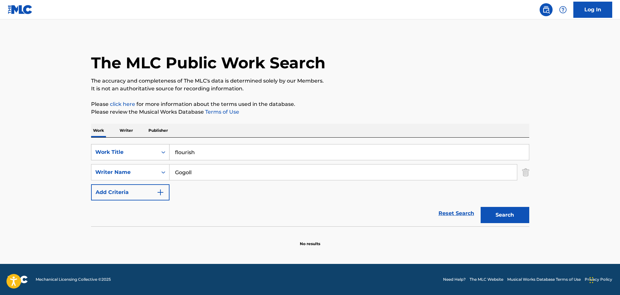
drag, startPoint x: 226, startPoint y: 150, endPoint x: 141, endPoint y: 144, distance: 85.1
click at [142, 144] on div "SearchWithCriteria0038c5d6-e341-4108-8c5d-818113393810 Work Title flourish" at bounding box center [310, 152] width 438 height 16
click at [480, 207] on button "Search" at bounding box center [504, 215] width 49 height 16
drag, startPoint x: 179, startPoint y: 138, endPoint x: 151, endPoint y: 133, distance: 28.0
click at [151, 133] on div "Work Writer Publisher SearchWithCriteria0038c5d6-e341-4108-8c5d-818113393810 Wo…" at bounding box center [310, 185] width 438 height 123
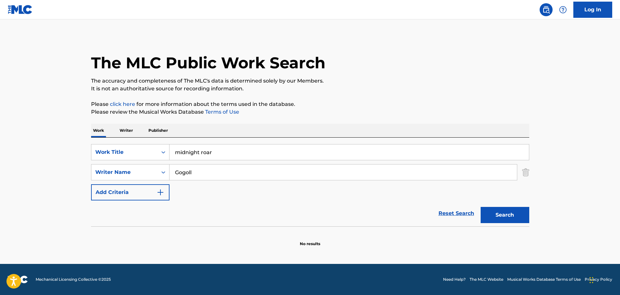
type input "a"
click at [480, 207] on button "Search" at bounding box center [504, 215] width 49 height 16
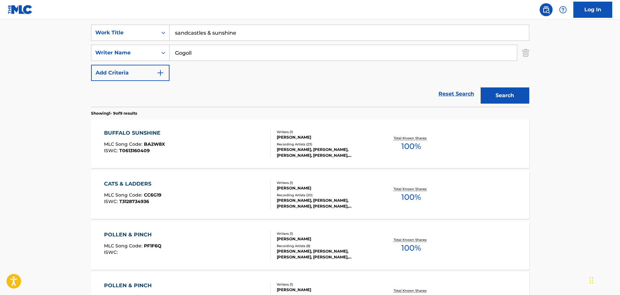
scroll to position [97, 0]
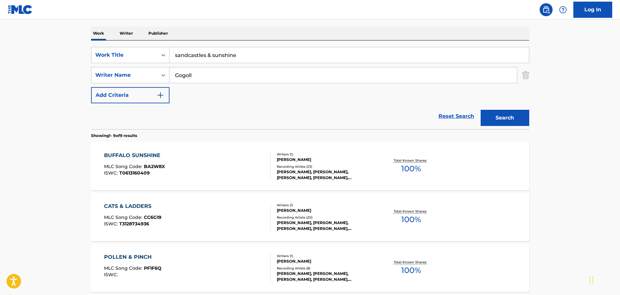
drag, startPoint x: 239, startPoint y: 56, endPoint x: 141, endPoint y: 46, distance: 98.3
click at [141, 46] on div "SearchWithCriteria0038c5d6-e341-4108-8c5d-818113393810 Work Title sandcastles &…" at bounding box center [310, 84] width 438 height 89
click at [480, 110] on button "Search" at bounding box center [504, 118] width 49 height 16
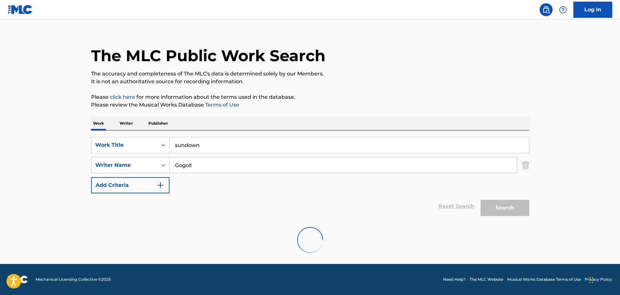
scroll to position [0, 0]
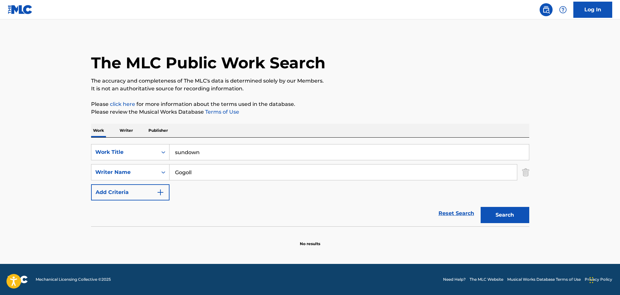
drag, startPoint x: 257, startPoint y: 157, endPoint x: 161, endPoint y: 127, distance: 100.3
click at [161, 127] on div "Work Writer Publisher SearchWithCriteria0038c5d6-e341-4108-8c5d-818113393810 Wo…" at bounding box center [310, 185] width 438 height 123
type input "the frogs pond"
click at [480, 207] on button "Search" at bounding box center [504, 215] width 49 height 16
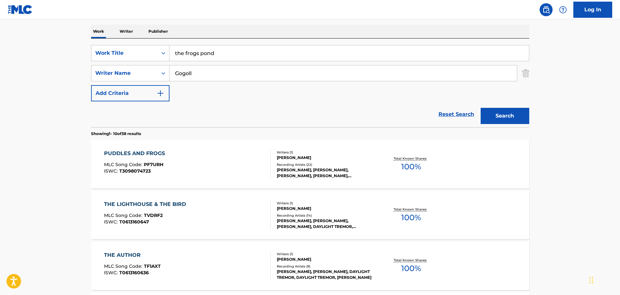
scroll to position [97, 0]
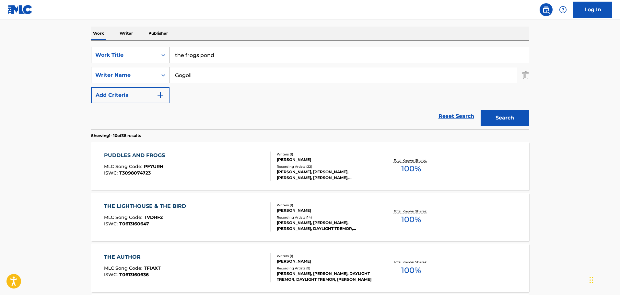
drag, startPoint x: 241, startPoint y: 61, endPoint x: 159, endPoint y: 56, distance: 81.4
click at [161, 56] on div "SearchWithCriteria0038c5d6-e341-4108-8c5d-818113393810 Work Title the frogs pond" at bounding box center [310, 55] width 438 height 16
type input "normal day"
paste input "[PERSON_NAME]"
type input "[PERSON_NAME]"
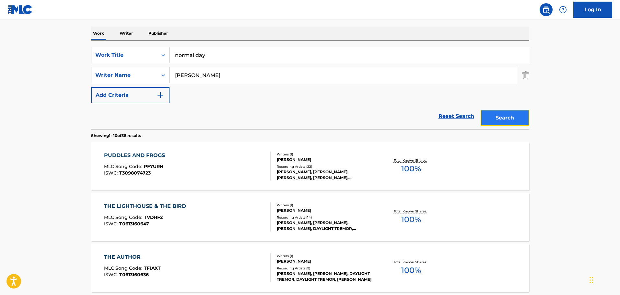
click at [500, 124] on button "Search" at bounding box center [504, 118] width 49 height 16
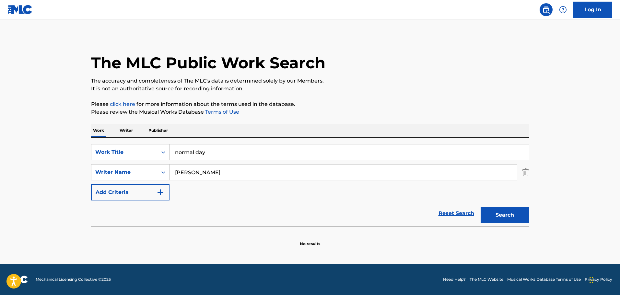
scroll to position [0, 0]
click at [287, 67] on h1 "The MLC Public Work Search" at bounding box center [208, 62] width 234 height 19
drag, startPoint x: 259, startPoint y: 144, endPoint x: 110, endPoint y: 145, distance: 148.4
click at [110, 145] on div "SearchWithCriteria0038c5d6-e341-4108-8c5d-818113393810 Work Title normal day Se…" at bounding box center [310, 182] width 438 height 89
drag, startPoint x: 239, startPoint y: 147, endPoint x: 161, endPoint y: 148, distance: 78.4
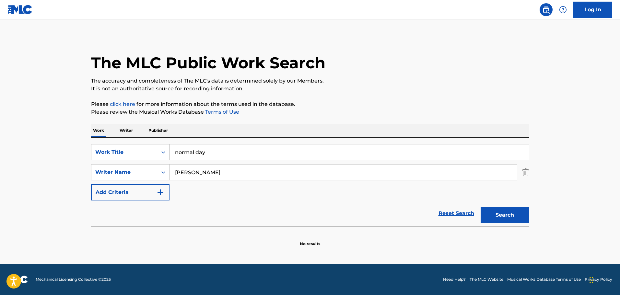
click at [161, 148] on div "SearchWithCriteria0038c5d6-e341-4108-8c5d-818113393810 Work Title normal day" at bounding box center [310, 152] width 438 height 16
type input "beyond the yonder"
paste input "Gallardo"
type input "Gallardo"
click at [497, 213] on button "Search" at bounding box center [504, 215] width 49 height 16
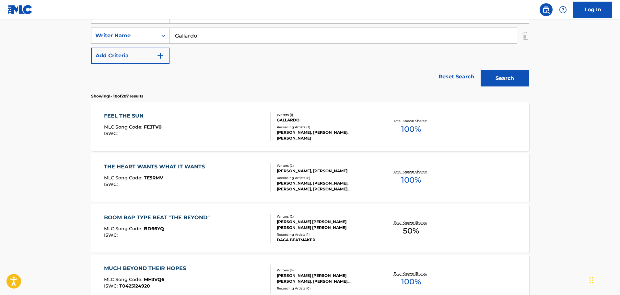
scroll to position [104, 0]
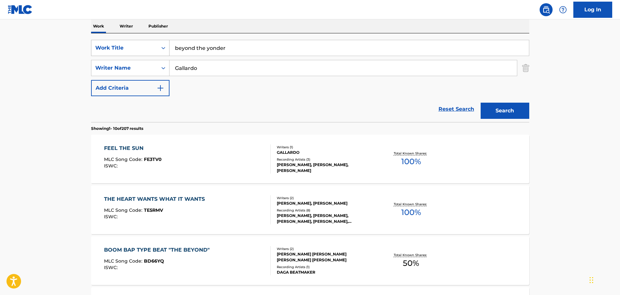
drag, startPoint x: 230, startPoint y: 48, endPoint x: 148, endPoint y: 46, distance: 82.6
click at [148, 46] on div "SearchWithCriteria0038c5d6-e341-4108-8c5d-818113393810 Work Title beyond the yo…" at bounding box center [310, 48] width 438 height 16
type input "s"
type input "decay"
type input "[PERSON_NAME]"
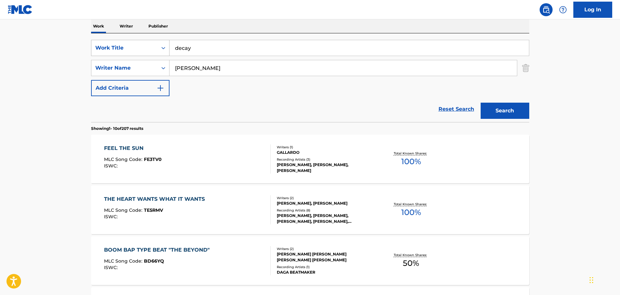
click at [480, 103] on button "Search" at bounding box center [504, 111] width 49 height 16
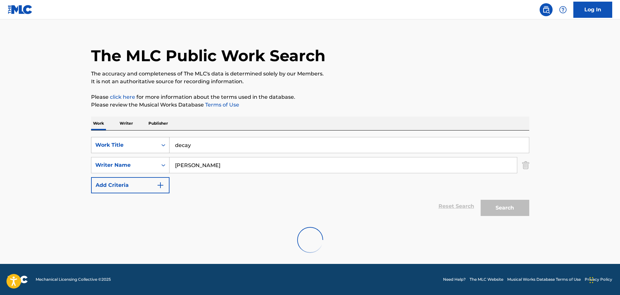
scroll to position [0, 0]
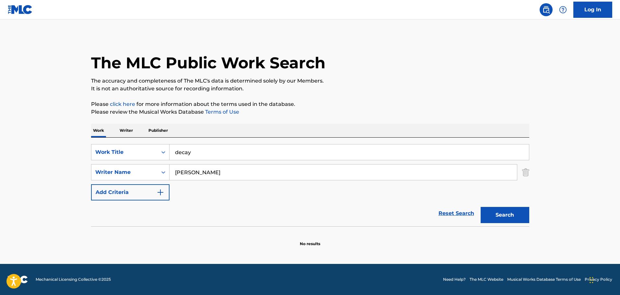
drag, startPoint x: 277, startPoint y: 154, endPoint x: 151, endPoint y: 135, distance: 127.4
click at [151, 135] on div "Work Writer Publisher SearchWithCriteria0038c5d6-e341-4108-8c5d-818113393810 Wo…" at bounding box center [310, 185] width 438 height 123
type input "living like there's no [DATE]"
type input "[PERSON_NAME]"
click at [480, 207] on button "Search" at bounding box center [504, 215] width 49 height 16
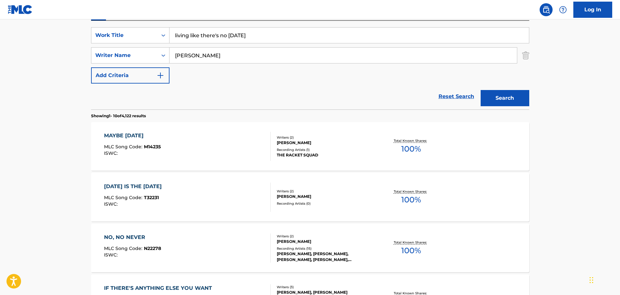
scroll to position [72, 0]
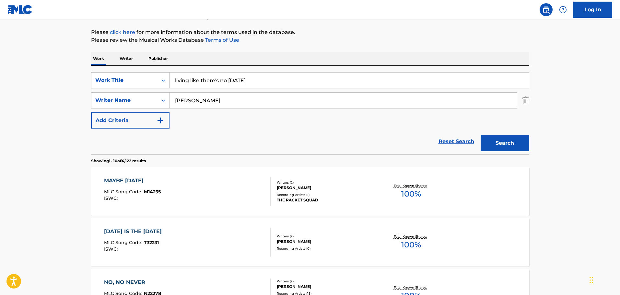
drag, startPoint x: 271, startPoint y: 78, endPoint x: 153, endPoint y: 72, distance: 118.4
click at [153, 72] on div "SearchWithCriteria0038c5d6-e341-4108-8c5d-818113393810 Work Title living like t…" at bounding box center [310, 80] width 438 height 16
type input "disco cowgirl"
type input "buzz"
click at [480, 135] on button "Search" at bounding box center [504, 143] width 49 height 16
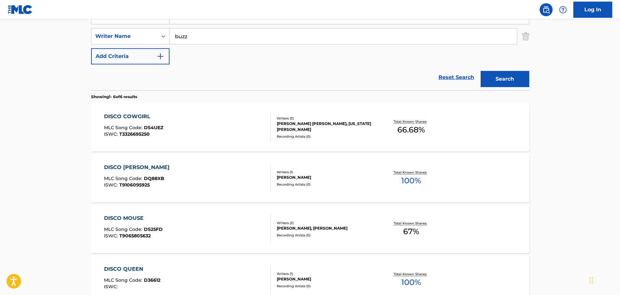
scroll to position [137, 0]
click at [195, 139] on div "DISCO COWGIRL MLC Song Code : DS4UEZ ISWC : T3326695250" at bounding box center [187, 126] width 167 height 29
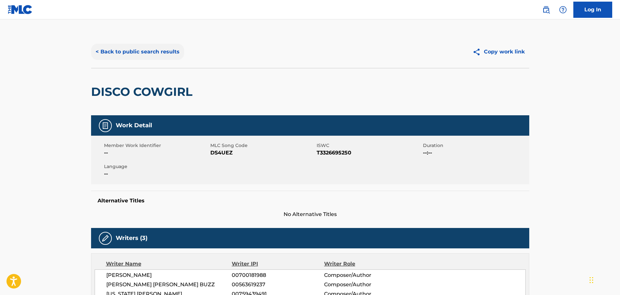
click at [149, 47] on button "< Back to public search results" at bounding box center [137, 52] width 93 height 16
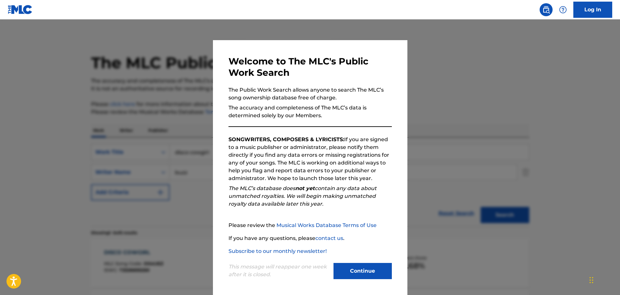
scroll to position [137, 0]
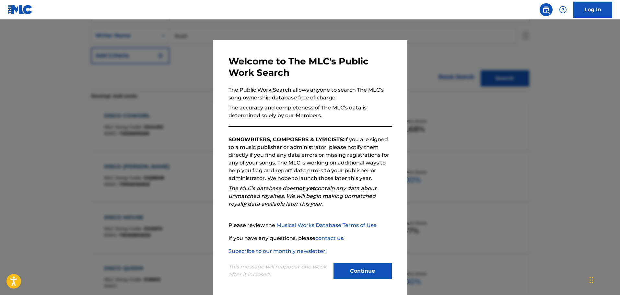
click at [143, 79] on div at bounding box center [310, 166] width 620 height 295
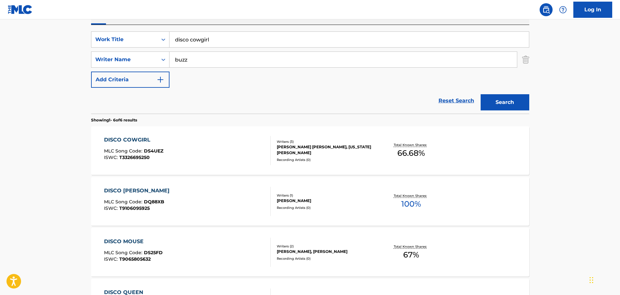
scroll to position [72, 0]
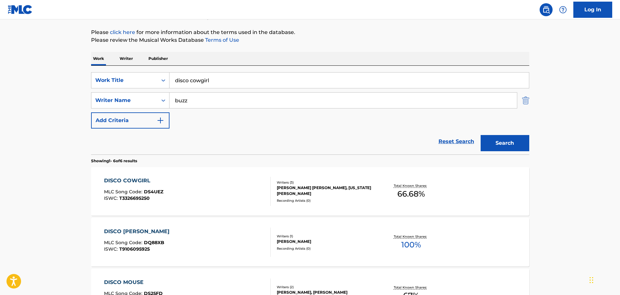
click at [524, 97] on img "Search Form" at bounding box center [525, 100] width 7 height 16
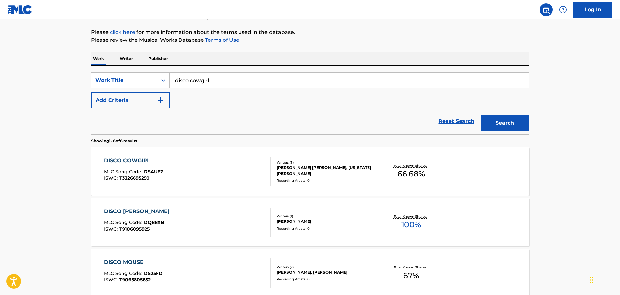
drag, startPoint x: 374, startPoint y: 82, endPoint x: 140, endPoint y: 71, distance: 234.1
click at [140, 71] on div "SearchWithCriteria0038c5d6-e341-4108-8c5d-818113393810 Work Title disco cowgirl…" at bounding box center [310, 100] width 438 height 69
click at [480, 115] on button "Search" at bounding box center [504, 123] width 49 height 16
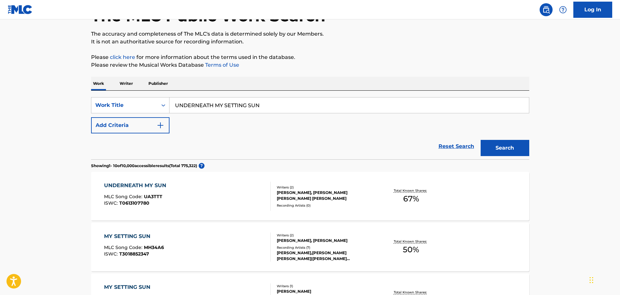
scroll to position [0, 0]
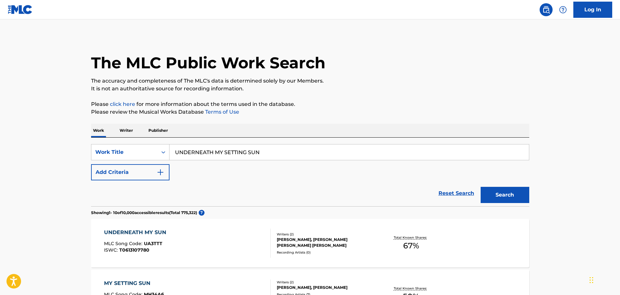
drag, startPoint x: 290, startPoint y: 144, endPoint x: 255, endPoint y: 142, distance: 34.4
click at [255, 142] on div "SearchWithCriteria0038c5d6-e341-4108-8c5d-818113393810 Work Title UNDERNEATH MY…" at bounding box center [310, 172] width 438 height 69
drag, startPoint x: 268, startPoint y: 148, endPoint x: 174, endPoint y: 145, distance: 94.0
click at [174, 145] on input "UNDERNEATH MY SETTING SUN" at bounding box center [348, 152] width 359 height 16
click at [480, 187] on button "Search" at bounding box center [504, 195] width 49 height 16
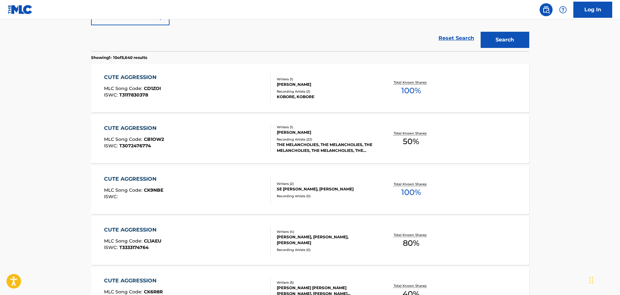
scroll to position [97, 0]
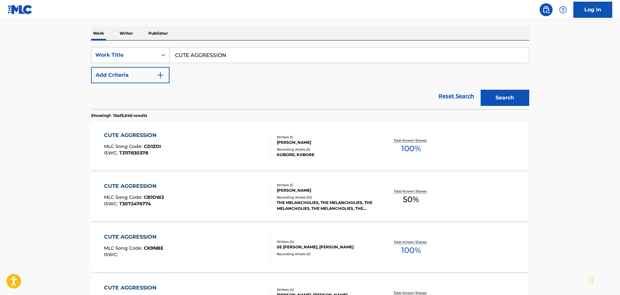
drag, startPoint x: 265, startPoint y: 57, endPoint x: 156, endPoint y: 50, distance: 109.4
click at [156, 50] on div "SearchWithCriteria0038c5d6-e341-4108-8c5d-818113393810 Work Title CUTE AGGRESSI…" at bounding box center [310, 55] width 438 height 16
type input "O"
type input "LONELY LOVE"
click at [154, 85] on div "Reset Search Search" at bounding box center [310, 96] width 438 height 26
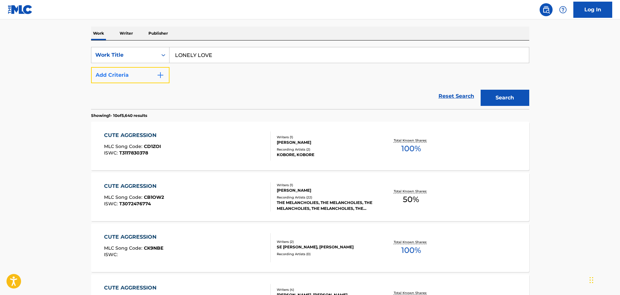
click at [153, 79] on button "Add Criteria" at bounding box center [130, 75] width 78 height 16
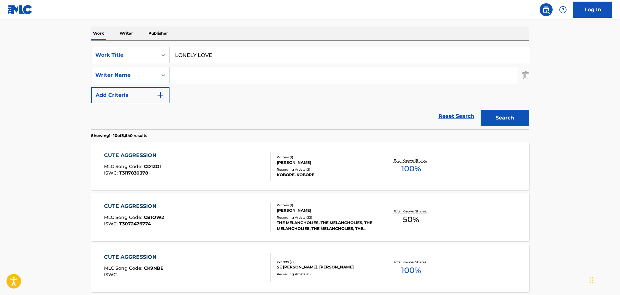
paste input "[PERSON_NAME]"
type input "[PERSON_NAME]"
click at [488, 120] on button "Search" at bounding box center [504, 118] width 49 height 16
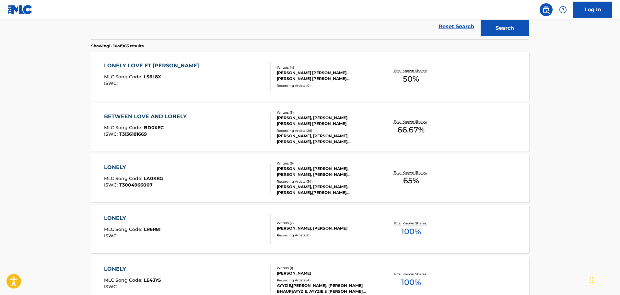
scroll to position [194, 0]
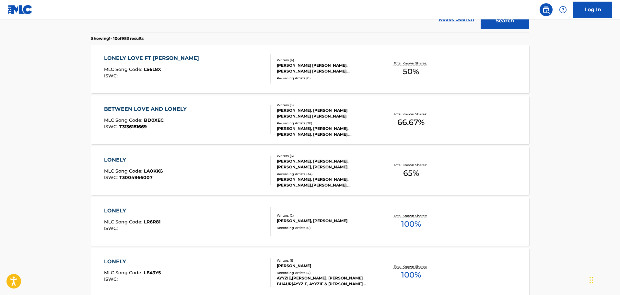
click at [223, 76] on div "LONELY LOVE FT [PERSON_NAME] MLC Song Code : LS6L8X ISWC :" at bounding box center [187, 68] width 167 height 29
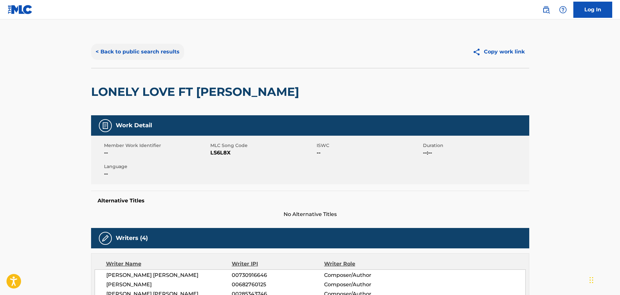
click at [124, 58] on button "< Back to public search results" at bounding box center [137, 52] width 93 height 16
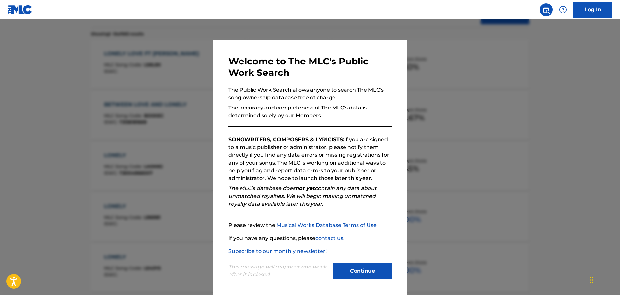
click at [216, 80] on div "Welcome to The MLC's Public Work Search The Public Work Search allows anyone to…" at bounding box center [310, 168] width 194 height 256
click at [201, 80] on div at bounding box center [310, 166] width 620 height 295
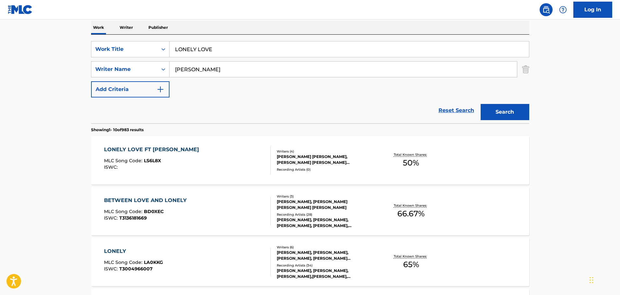
scroll to position [102, 0]
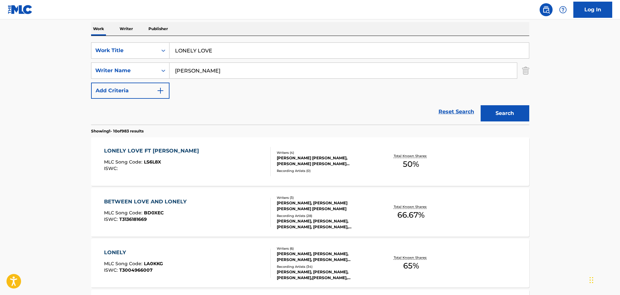
drag, startPoint x: 239, startPoint y: 55, endPoint x: 184, endPoint y: 52, distance: 55.1
click at [184, 52] on input "LONELY LOVE" at bounding box center [348, 51] width 359 height 16
type input "L"
type input "UNDER THE WATER"
paste input "Montagu"
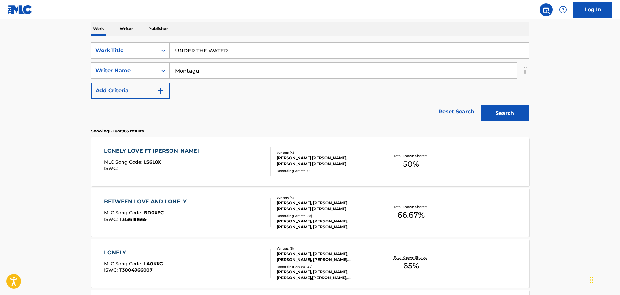
type input "Montagu"
click at [520, 104] on div "Search" at bounding box center [503, 112] width 52 height 26
click at [517, 110] on button "Search" at bounding box center [504, 113] width 49 height 16
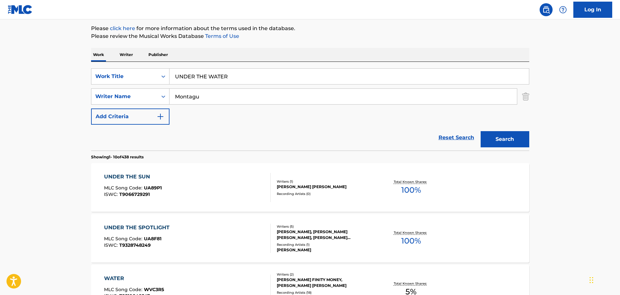
scroll to position [69, 0]
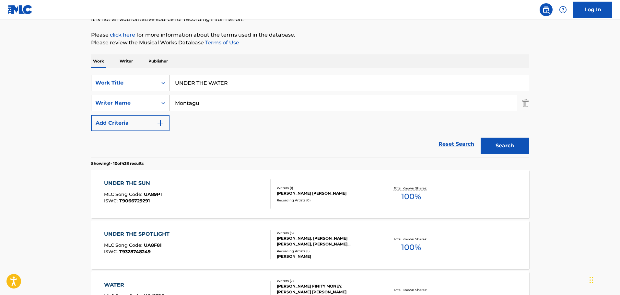
drag, startPoint x: 259, startPoint y: 83, endPoint x: 99, endPoint y: 56, distance: 161.7
type input "BRASS COFFIN"
drag, startPoint x: 224, startPoint y: 108, endPoint x: 166, endPoint y: 89, distance: 61.5
click at [173, 89] on div "SearchWithCriteria0038c5d6-e341-4108-8c5d-818113393810 Work Title BRASS COFFIN …" at bounding box center [310, 103] width 438 height 56
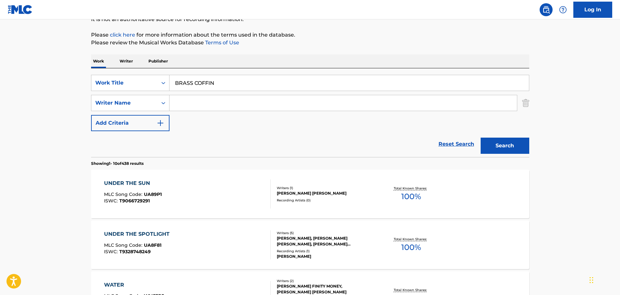
paste input "Hoenings"
type input "Hoenings"
click at [497, 148] on button "Search" at bounding box center [504, 146] width 49 height 16
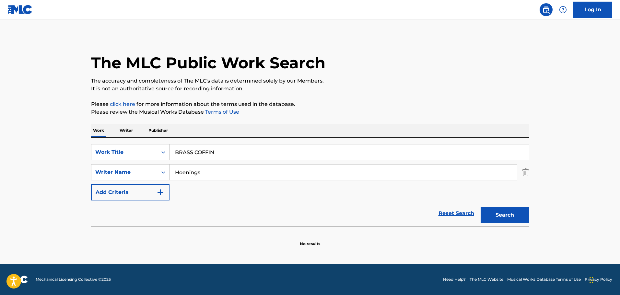
scroll to position [0, 0]
drag, startPoint x: 255, startPoint y: 150, endPoint x: 128, endPoint y: 139, distance: 126.8
click at [129, 139] on div "SearchWithCriteria0038c5d6-e341-4108-8c5d-818113393810 Work Title BRASS COFFIN …" at bounding box center [310, 182] width 438 height 89
type input "BUMPIN"
paste input "Mieville"
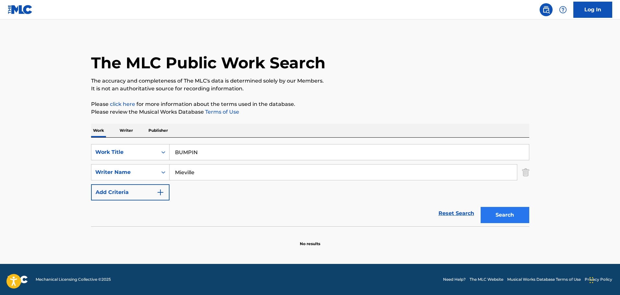
type input "Mieville"
click at [487, 215] on button "Search" at bounding box center [504, 215] width 49 height 16
drag, startPoint x: 239, startPoint y: 155, endPoint x: 111, endPoint y: 137, distance: 129.6
click at [111, 137] on div "Work Writer Publisher SearchWithCriteria0038c5d6-e341-4108-8c5d-818113393810 Wo…" at bounding box center [310, 185] width 438 height 123
type input "FUCK MARRY KILL"
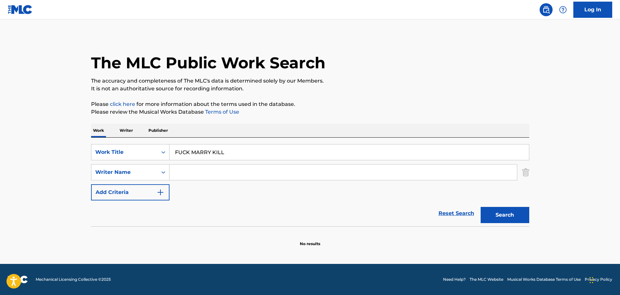
paste input "[PERSON_NAME]"
type input "[PERSON_NAME]"
click at [502, 213] on button "Search" at bounding box center [504, 215] width 49 height 16
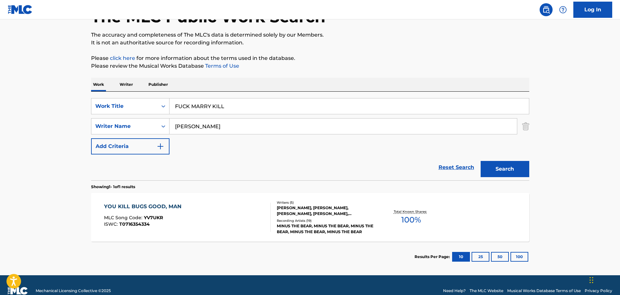
scroll to position [57, 0]
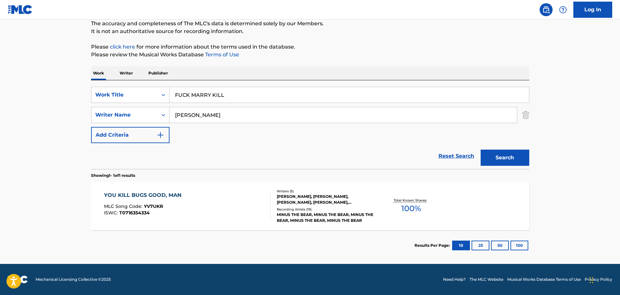
click at [186, 95] on input "FUCK MARRY KILL" at bounding box center [348, 95] width 359 height 16
click at [480, 150] on button "Search" at bounding box center [504, 158] width 49 height 16
drag, startPoint x: 240, startPoint y: 94, endPoint x: 130, endPoint y: 87, distance: 111.0
click at [130, 87] on div "SearchWithCriteria0038c5d6-e341-4108-8c5d-818113393810 Work Title F**K MARRY KI…" at bounding box center [310, 95] width 438 height 16
type input "ALL THE DEVILS ARE HERE"
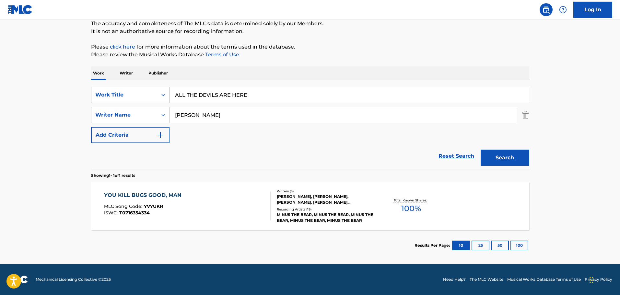
type input "[PERSON_NAME]"
click at [480, 150] on button "Search" at bounding box center [504, 158] width 49 height 16
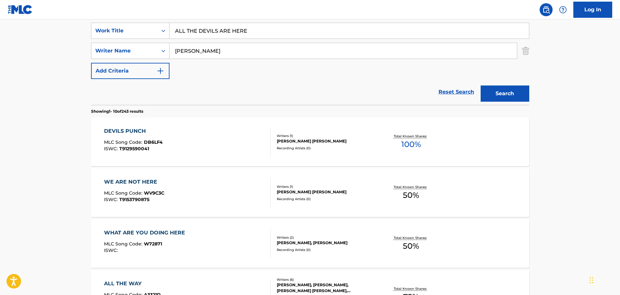
scroll to position [90, 0]
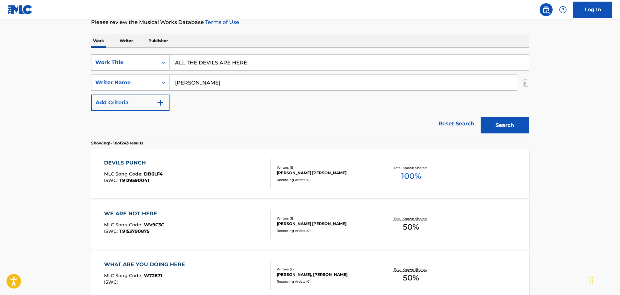
drag, startPoint x: 265, startPoint y: 67, endPoint x: 111, endPoint y: 67, distance: 154.2
click at [111, 67] on div "SearchWithCriteria0038c5d6-e341-4108-8c5d-818113393810 Work Title ALL THE DEVIL…" at bounding box center [310, 62] width 438 height 16
type input "crash and burn"
paste input "[PERSON_NAME]"
type input "[PERSON_NAME]"
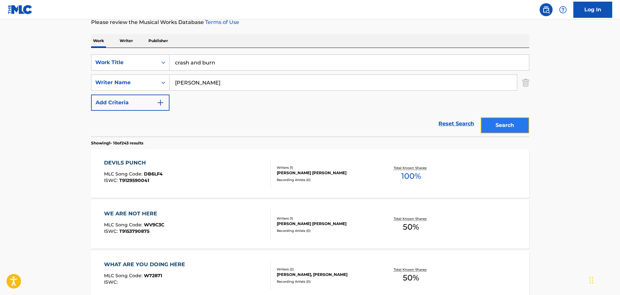
click at [503, 122] on button "Search" at bounding box center [504, 125] width 49 height 16
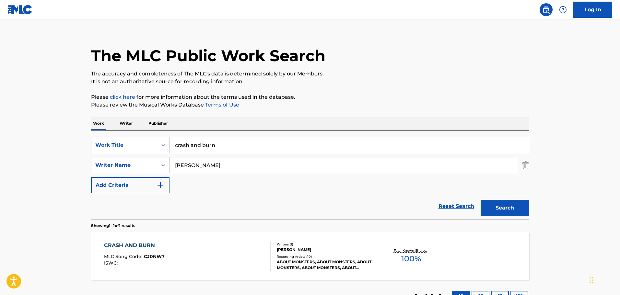
scroll to position [57, 0]
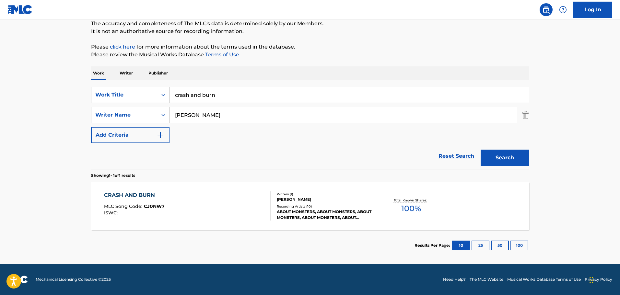
click at [224, 201] on div "CRASH AND BURN MLC Song Code : CJ0NW7 ISWC :" at bounding box center [187, 205] width 167 height 29
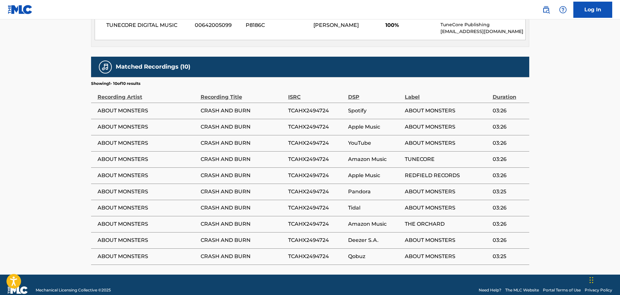
scroll to position [338, 0]
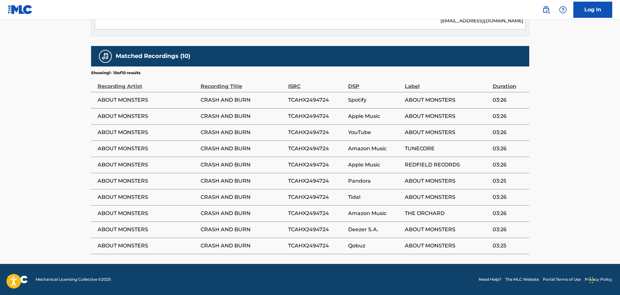
click at [321, 95] on td "TCAHX2494724" at bounding box center [318, 100] width 60 height 16
click at [309, 98] on span "TCAHX2494724" at bounding box center [316, 100] width 57 height 8
copy span "TCAHX2494724"
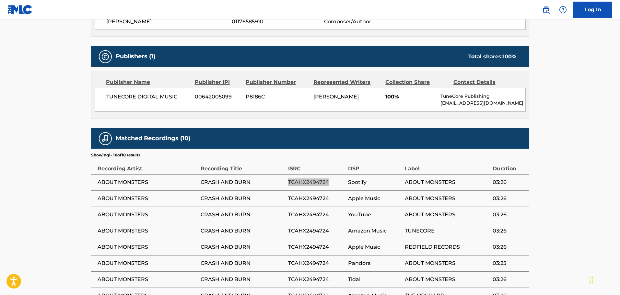
scroll to position [241, 0]
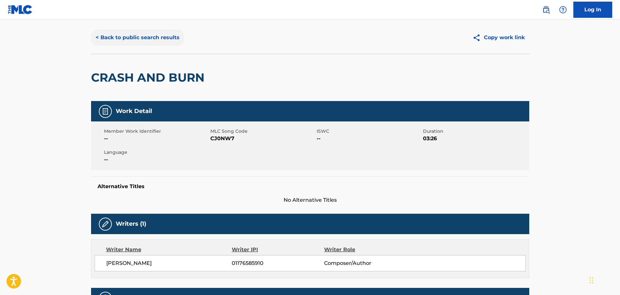
click at [142, 42] on button "< Back to public search results" at bounding box center [137, 37] width 93 height 16
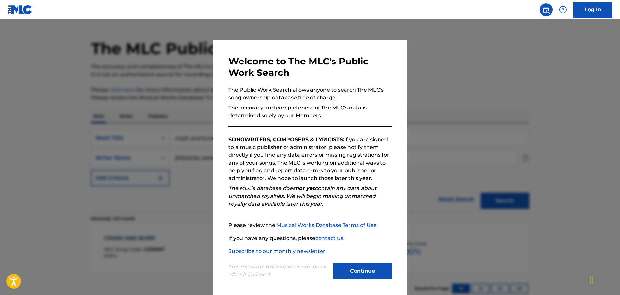
scroll to position [20, 0]
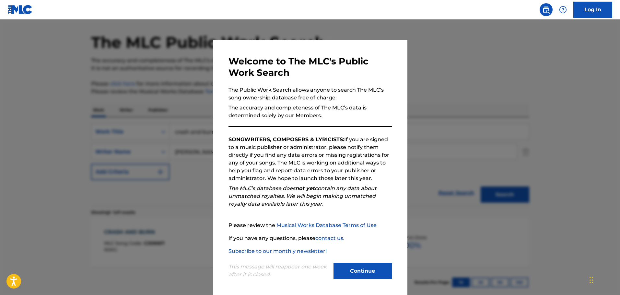
click at [163, 88] on div at bounding box center [310, 166] width 620 height 295
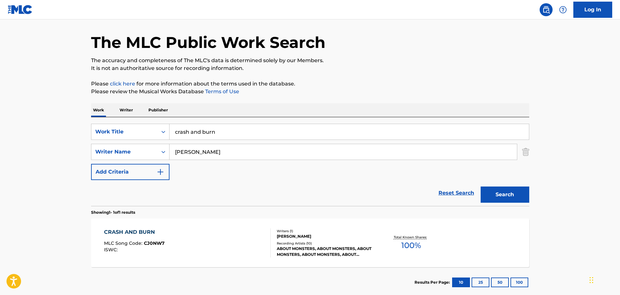
drag, startPoint x: 256, startPoint y: 130, endPoint x: 68, endPoint y: 120, distance: 187.5
click at [68, 120] on main "The MLC Public Work Search The accuracy and completeness of The MLC's data is d…" at bounding box center [310, 150] width 620 height 302
type input "DON'T LET ME DROWN"
click at [480, 187] on button "Search" at bounding box center [504, 195] width 49 height 16
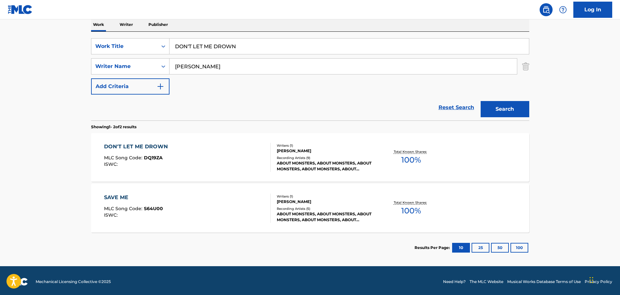
scroll to position [108, 0]
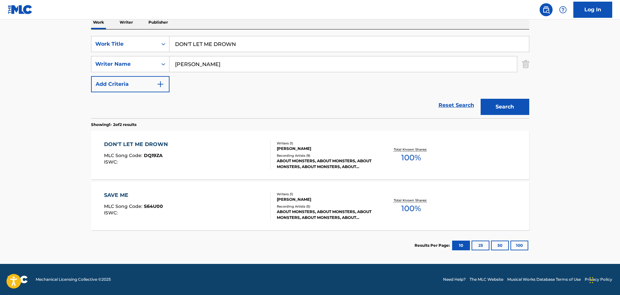
click at [191, 157] on div "DON'T LET ME DROWN MLC Song Code : DQ19ZA ISWC :" at bounding box center [187, 155] width 167 height 29
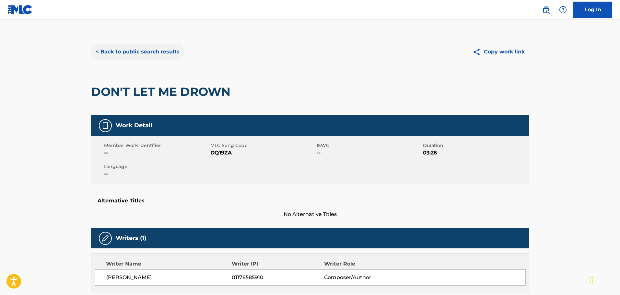
click at [128, 56] on button "< Back to public search results" at bounding box center [137, 52] width 93 height 16
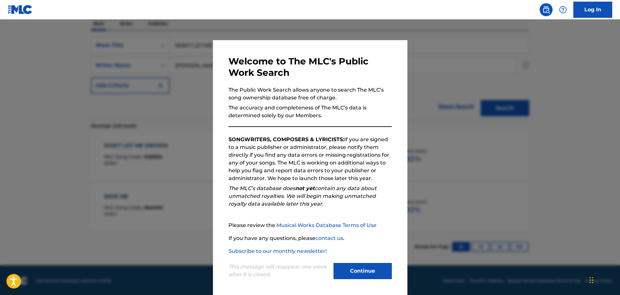
scroll to position [108, 0]
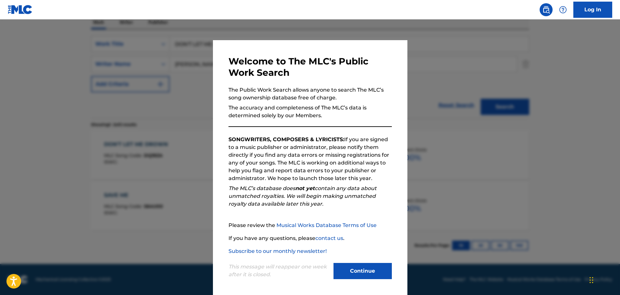
click at [390, 238] on div "Welcome to The MLC's Public Work Search The Public Work Search allows anyone to…" at bounding box center [310, 168] width 194 height 256
click at [433, 172] on div at bounding box center [310, 166] width 620 height 295
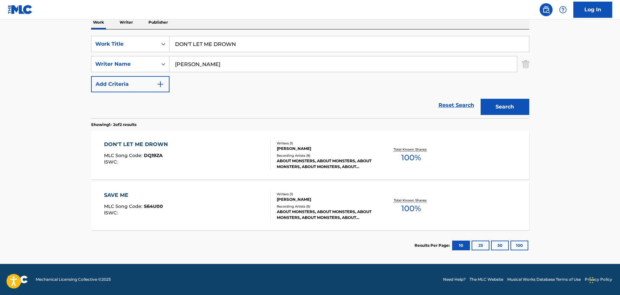
click at [214, 173] on div "DON'T LET ME DROWN MLC Song Code : DQ19ZA ISWC : Writers ( 1 ) [PERSON_NAME] Re…" at bounding box center [310, 155] width 438 height 49
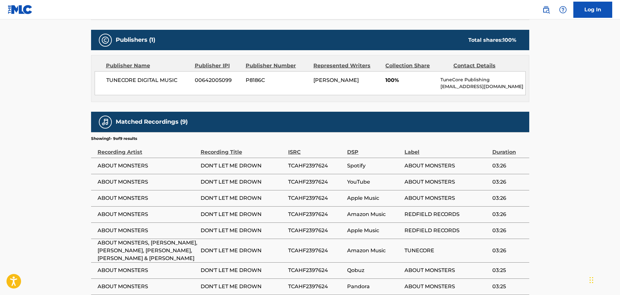
scroll to position [337, 0]
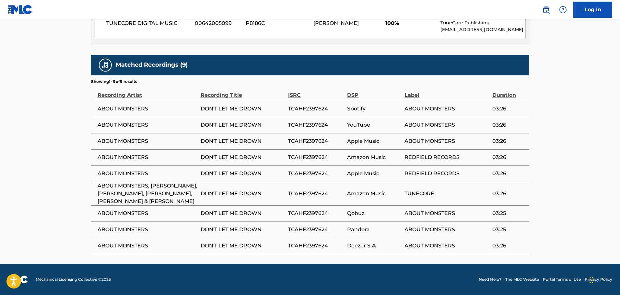
click at [298, 105] on span "TCAHF2397624" at bounding box center [316, 109] width 56 height 8
copy span "TCAHF2397624"
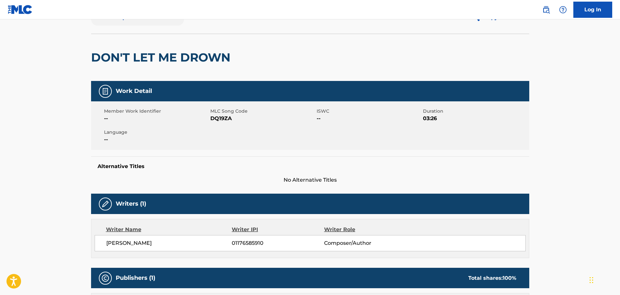
scroll to position [0, 0]
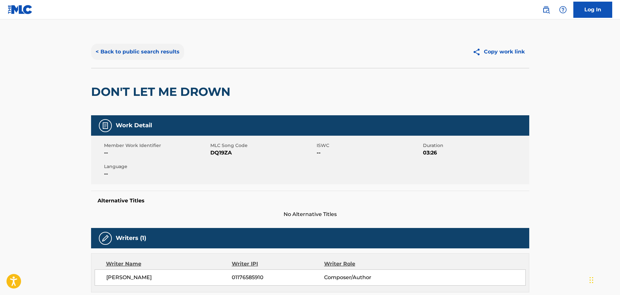
click at [142, 48] on button "< Back to public search results" at bounding box center [137, 52] width 93 height 16
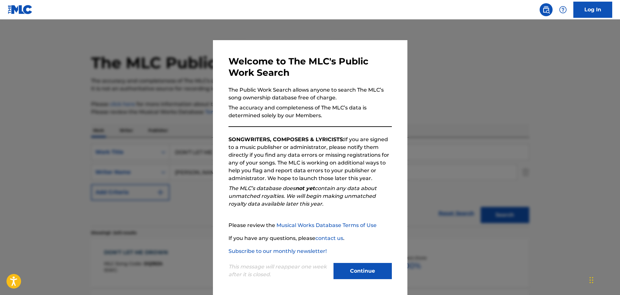
scroll to position [71, 0]
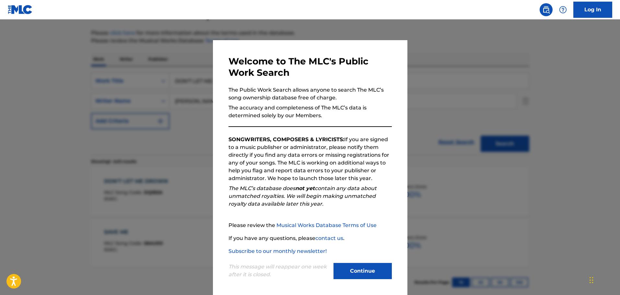
click at [188, 61] on div at bounding box center [310, 166] width 620 height 295
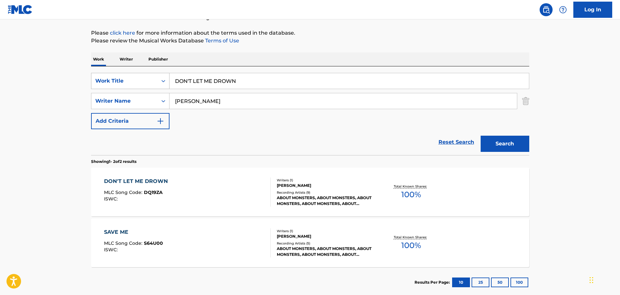
drag, startPoint x: 278, startPoint y: 83, endPoint x: 151, endPoint y: 83, distance: 126.7
click at [151, 83] on div "SearchWithCriteria0038c5d6-e341-4108-8c5d-818113393810 Work Title DON'T LET ME …" at bounding box center [310, 81] width 438 height 16
type input "HOUSE OF CARDS"
click at [480, 136] on button "Search" at bounding box center [504, 144] width 49 height 16
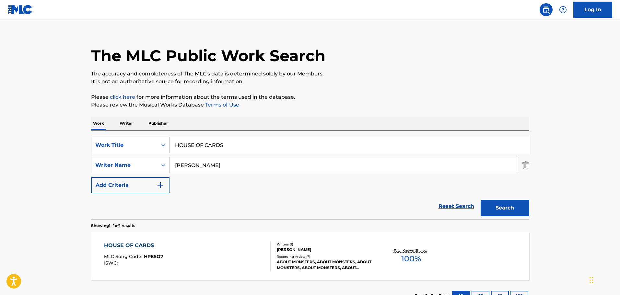
scroll to position [57, 0]
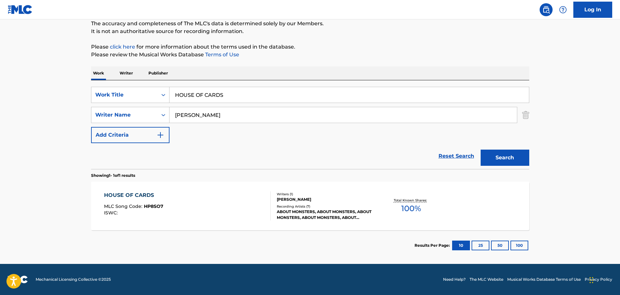
click at [247, 216] on div "HOUSE OF CARDS MLC Song Code : HP8SO7 ISWC :" at bounding box center [187, 205] width 167 height 29
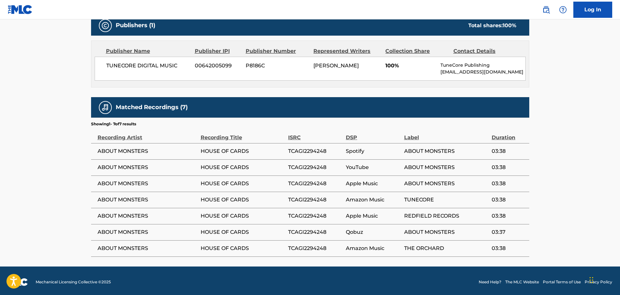
scroll to position [290, 0]
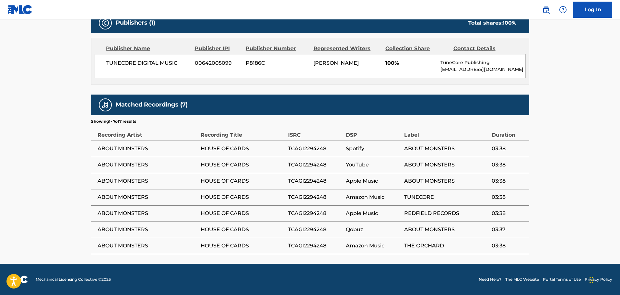
click at [324, 147] on span "TCAGI2294248" at bounding box center [315, 149] width 54 height 8
click at [324, 146] on span "TCAGI2294248" at bounding box center [315, 149] width 54 height 8
click at [324, 148] on span "TCAGI2294248" at bounding box center [315, 149] width 54 height 8
copy div "TCAGI2294248"
